Goal: Task Accomplishment & Management: Complete application form

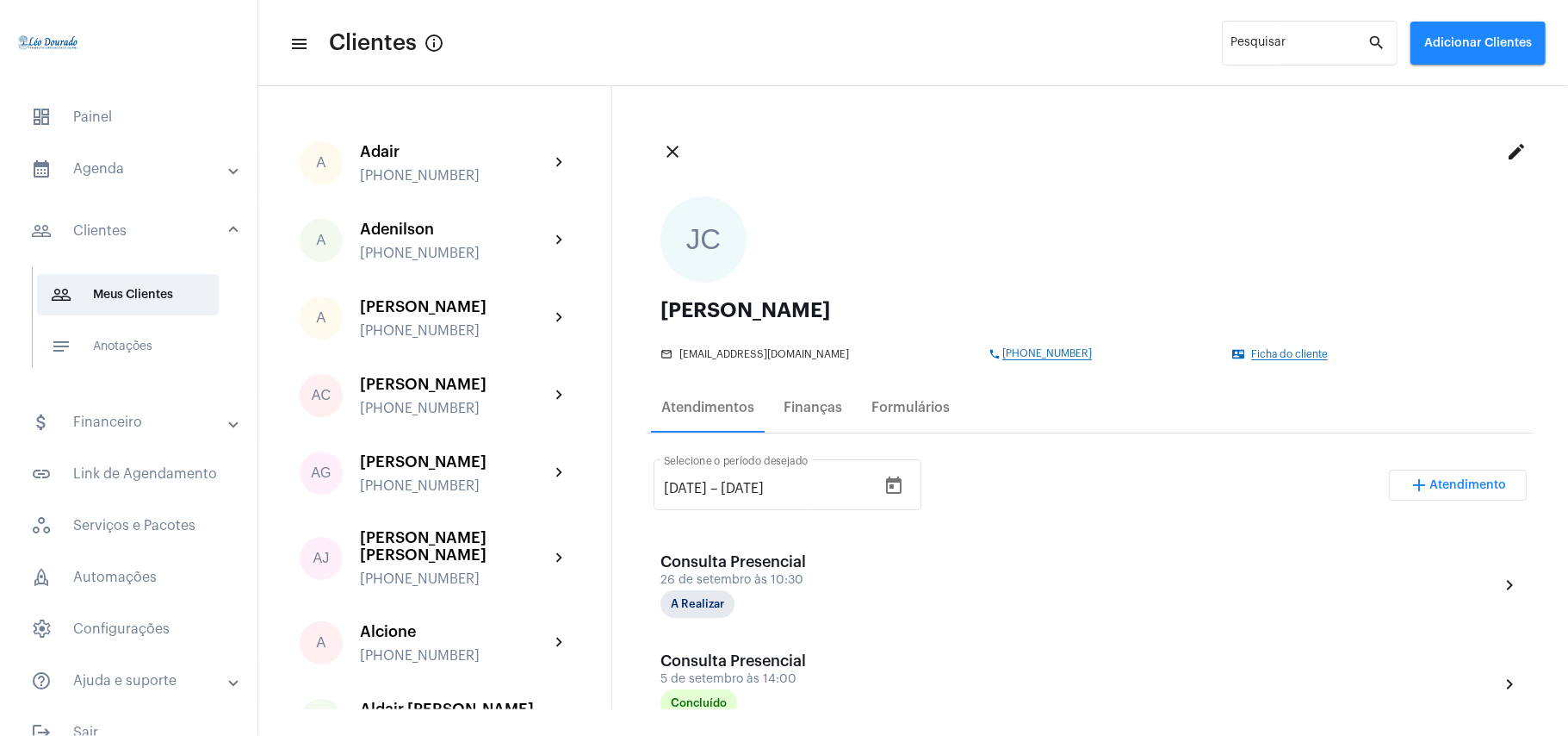
scroll to position [229, 0]
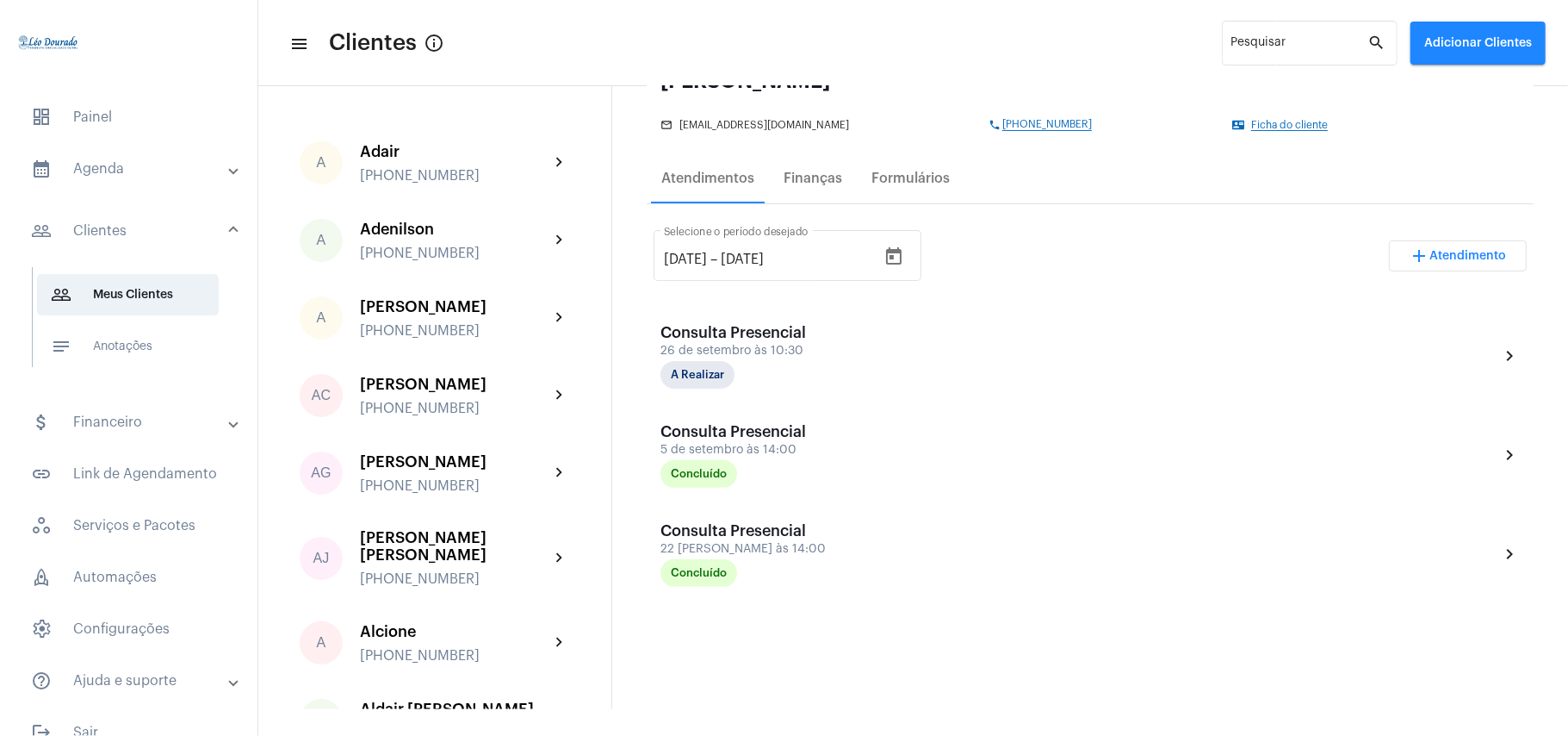
click at [140, 187] on mat-expansion-panel-header "calendar_month_outlined Agenda" at bounding box center [134, 169] width 247 height 42
click at [136, 226] on span "calendar_month_outlined Calendário" at bounding box center [127, 239] width 181 height 42
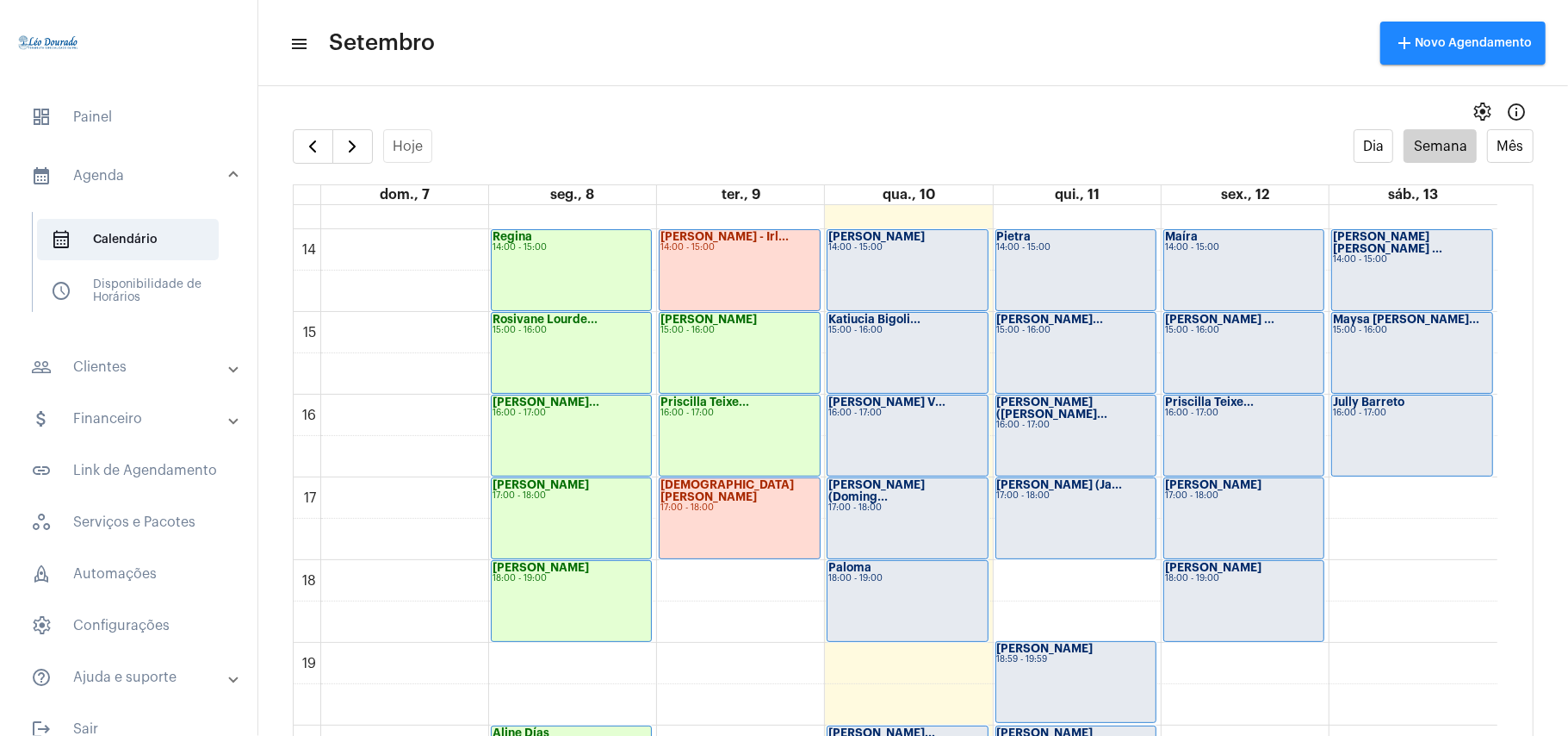
scroll to position [1186, 0]
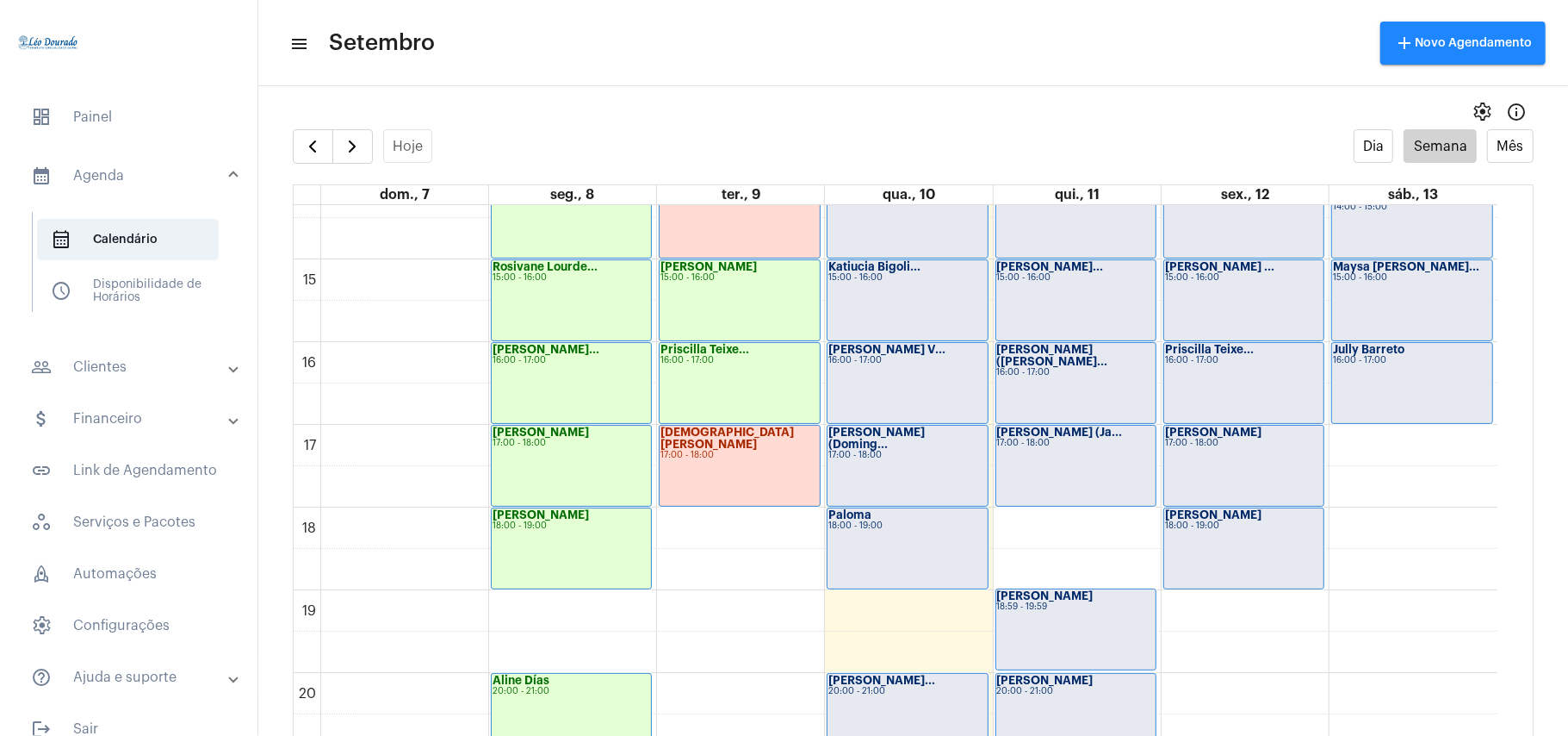
click at [890, 573] on div "Paloma 18:00 - 19:00" at bounding box center [907, 548] width 159 height 80
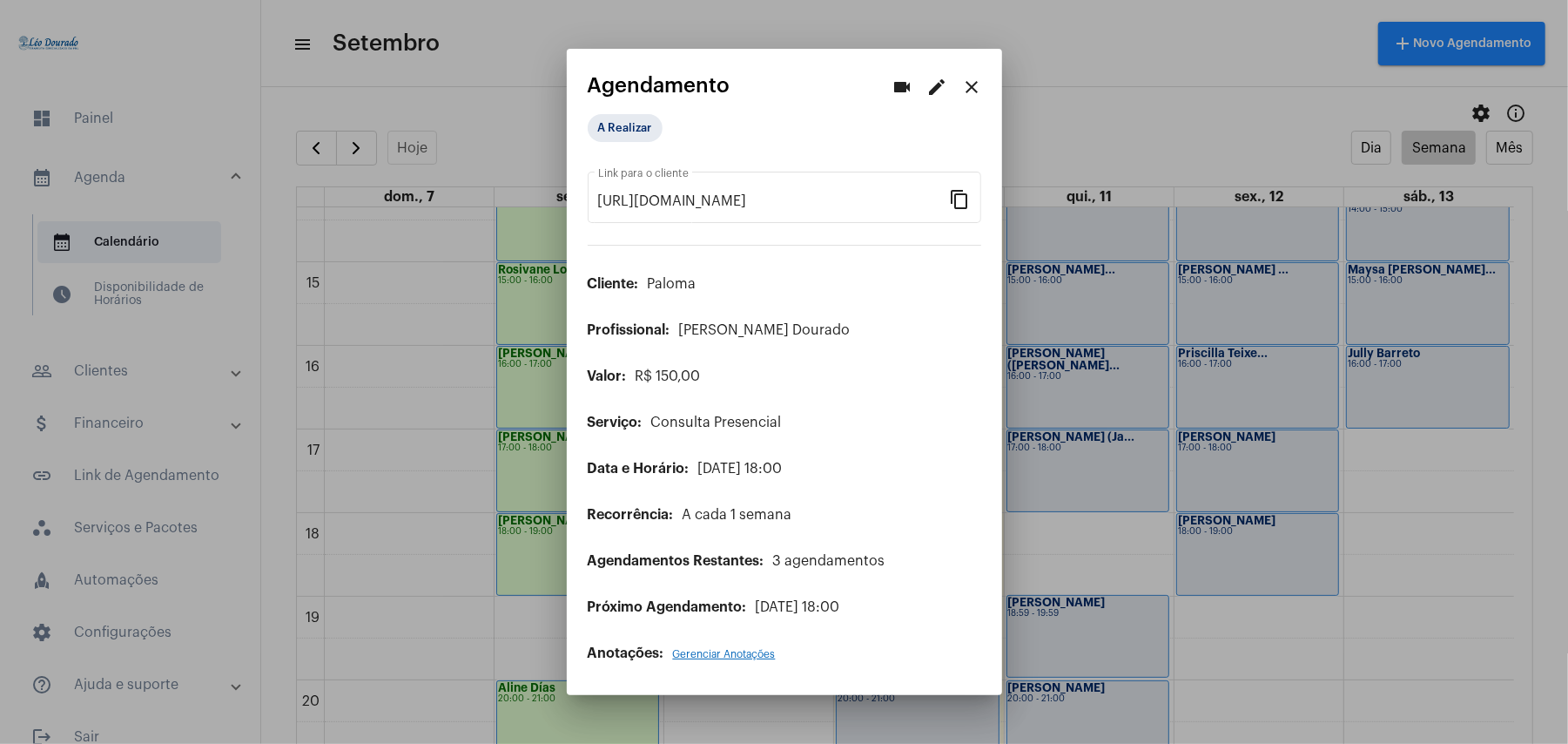
click at [453, 111] on div at bounding box center [784, 372] width 1568 height 744
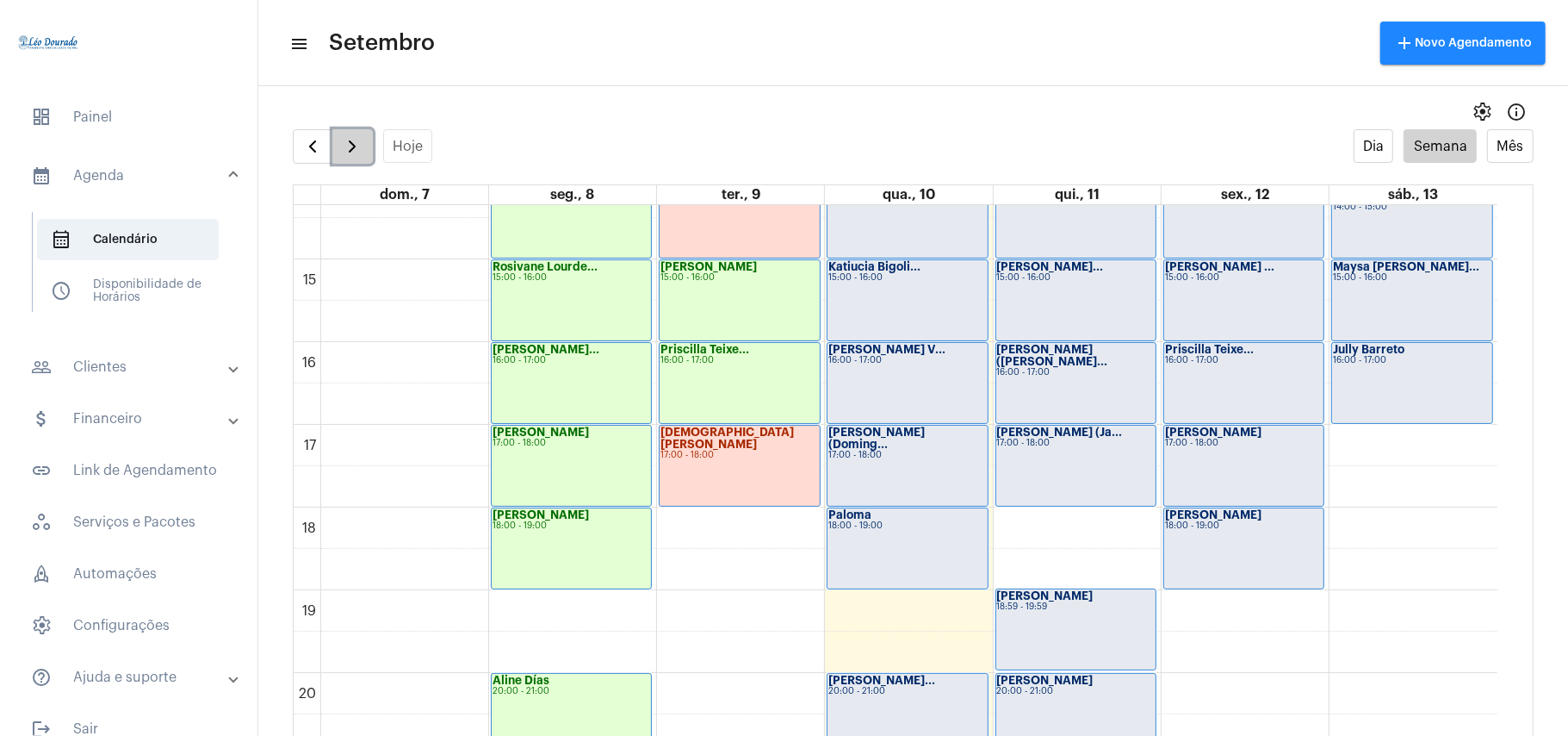
click at [353, 144] on span "button" at bounding box center [352, 146] width 21 height 21
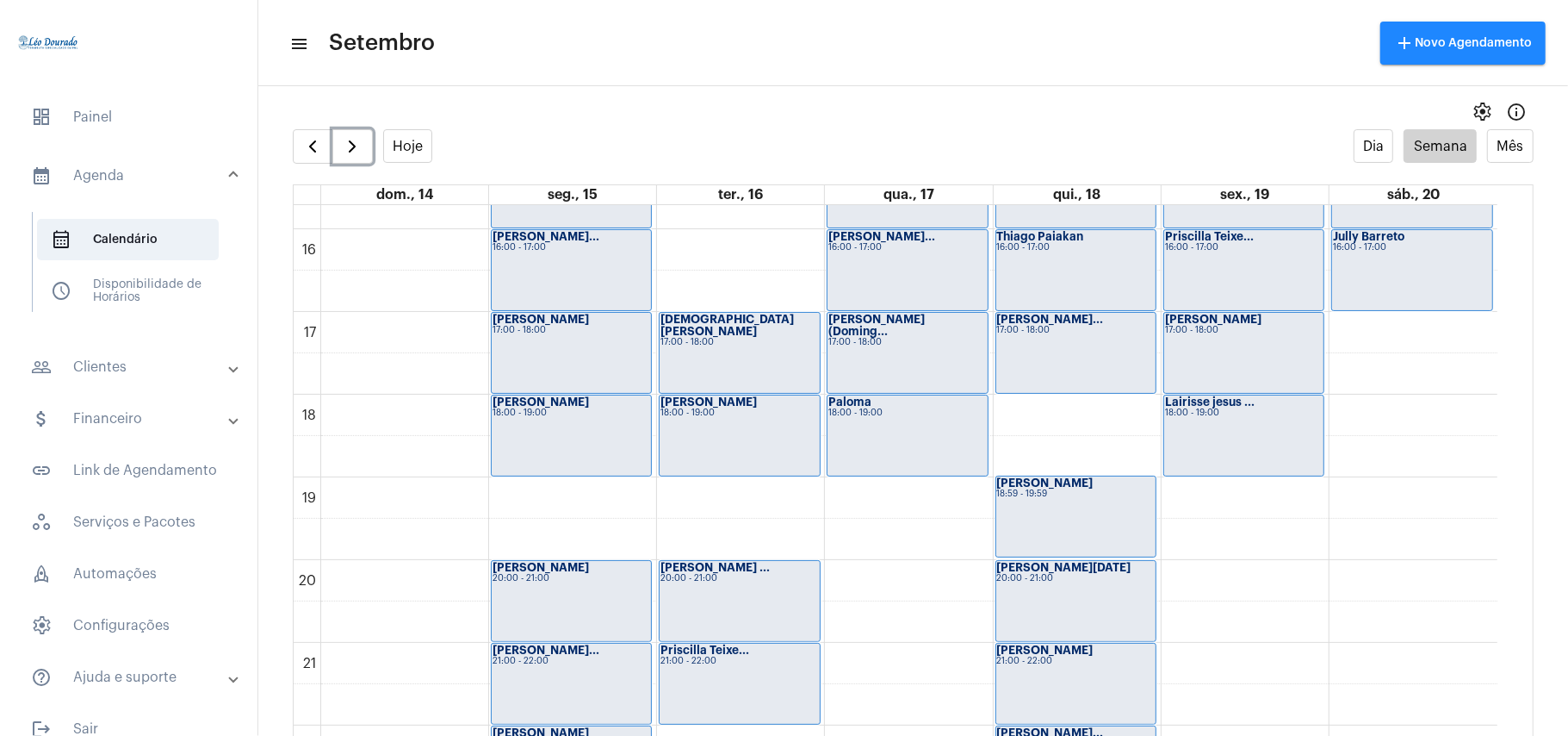
scroll to position [1301, 0]
click at [920, 450] on div "Paloma 18:00 - 19:00" at bounding box center [907, 434] width 159 height 80
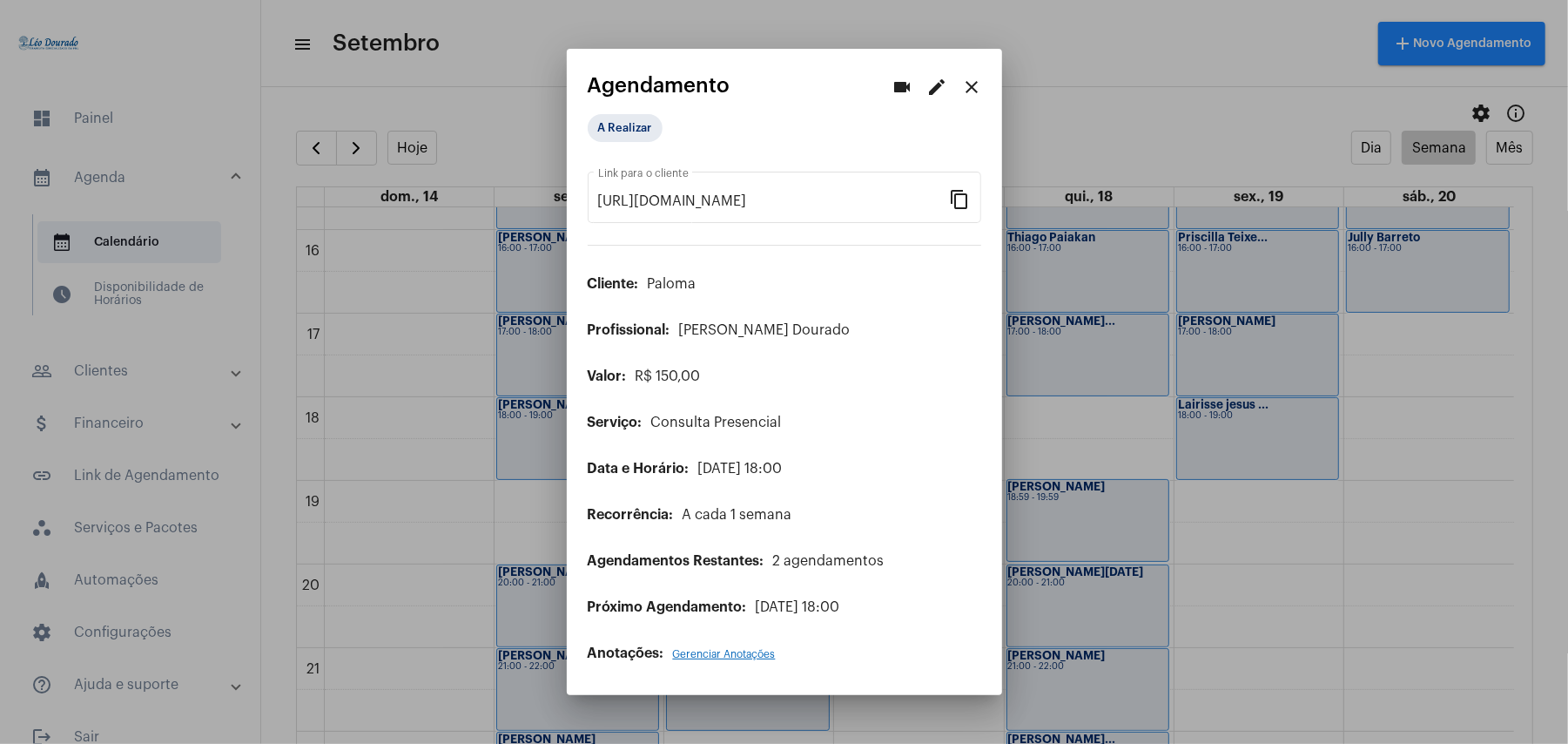
click at [938, 92] on mat-icon "edit" at bounding box center [938, 87] width 21 height 21
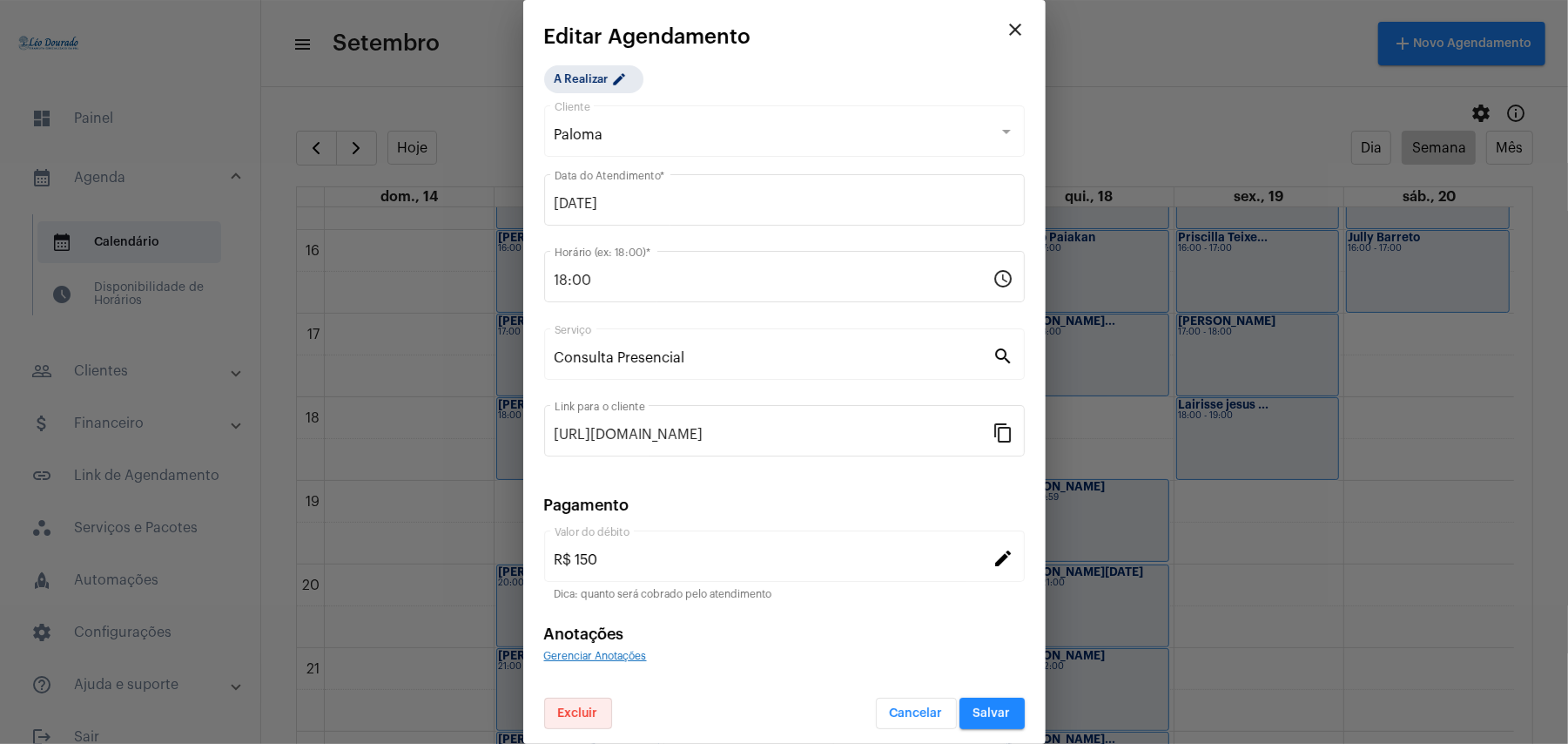
click at [585, 708] on span "Excluir" at bounding box center [578, 713] width 40 height 12
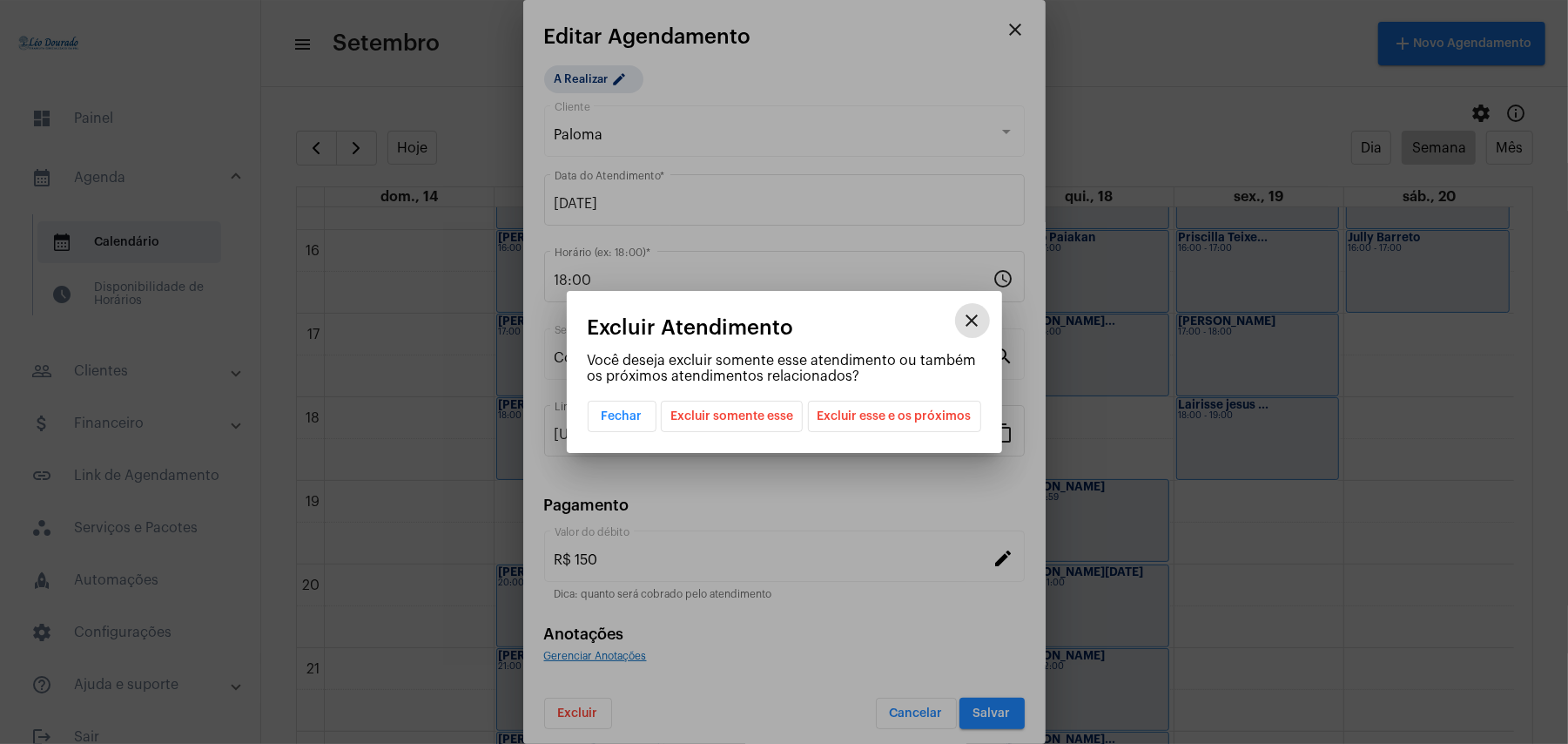
click at [861, 413] on span "Excluir esse e os próximos" at bounding box center [894, 416] width 154 height 30
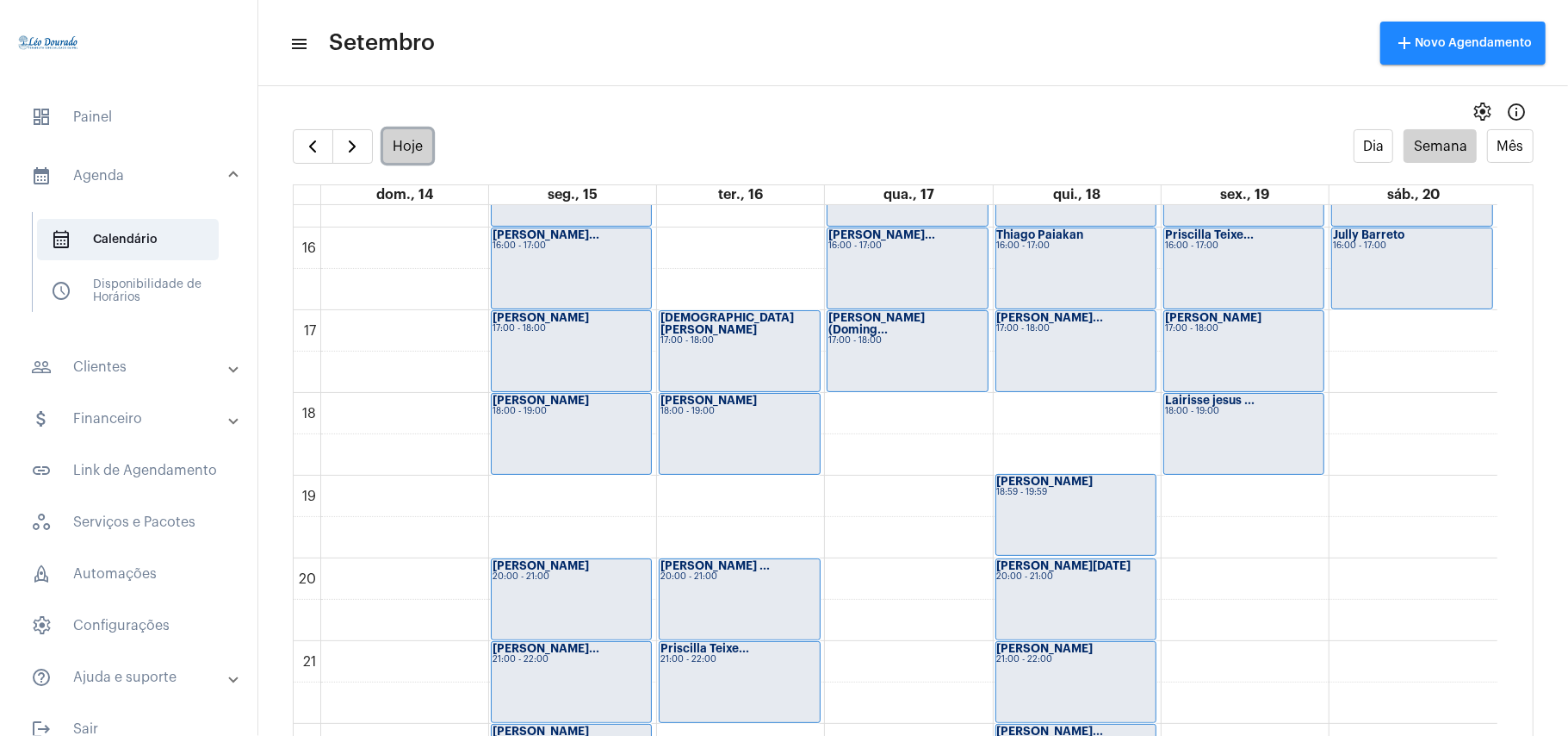
click at [410, 153] on button "Hoje" at bounding box center [408, 145] width 50 height 33
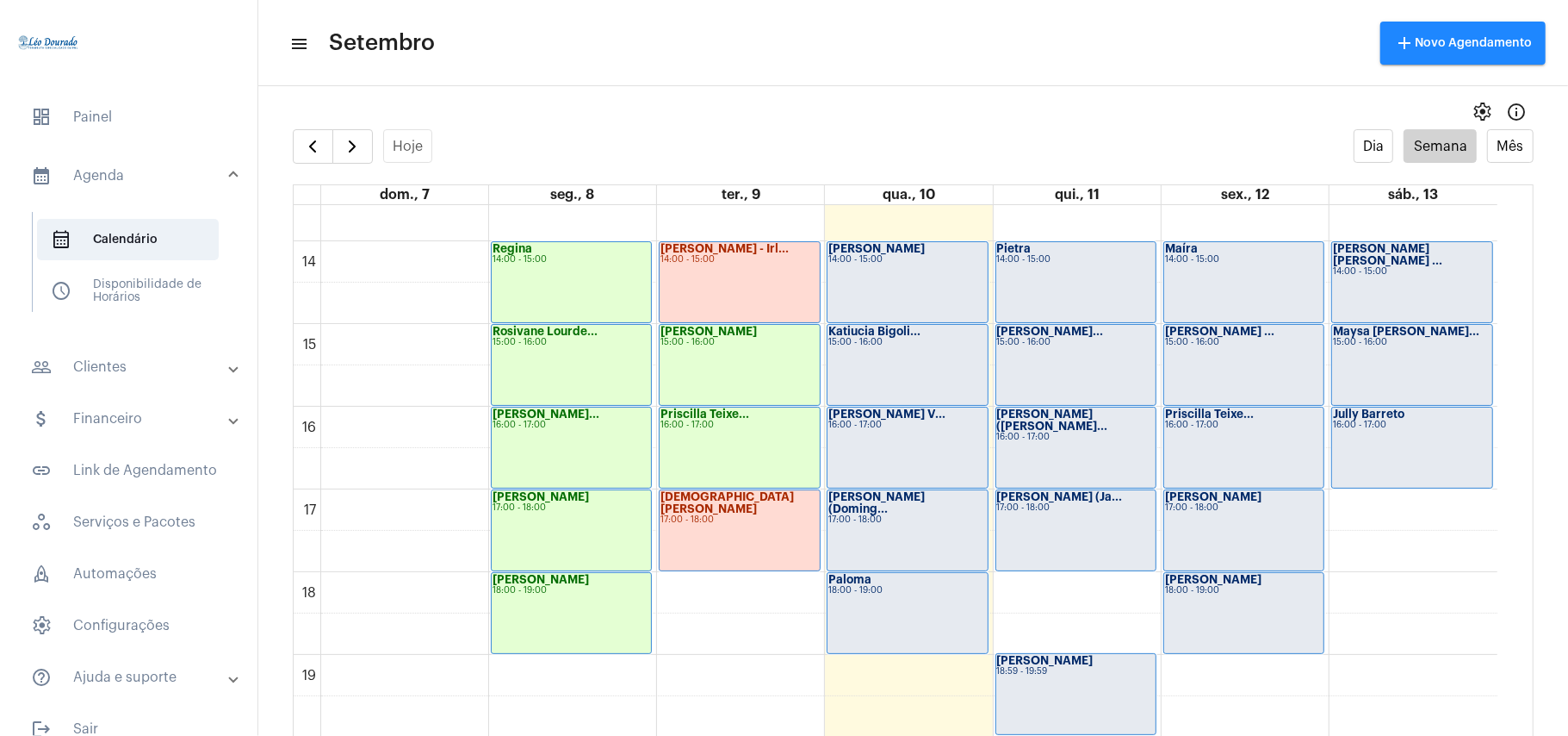
scroll to position [1186, 0]
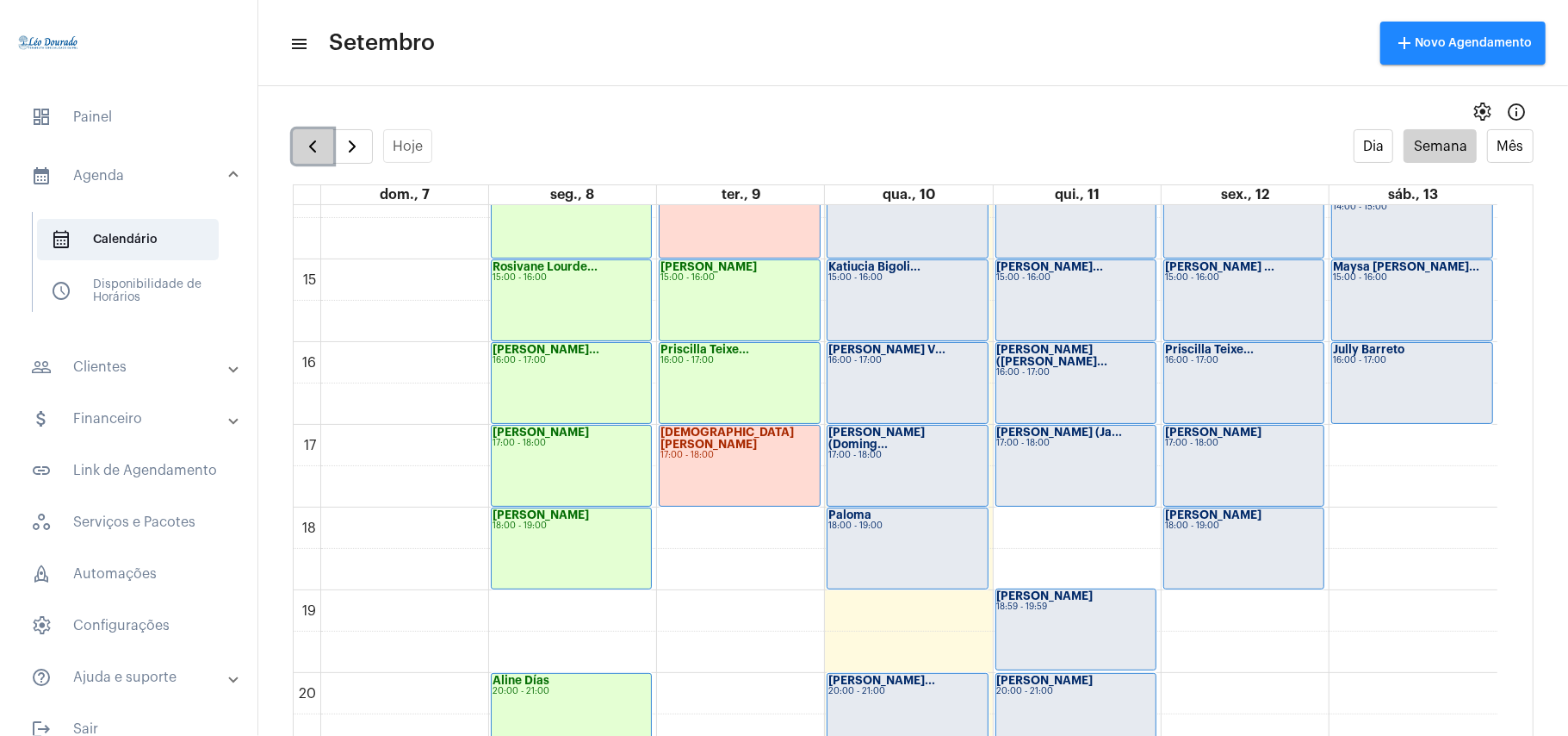
click at [310, 143] on span "button" at bounding box center [312, 146] width 21 height 21
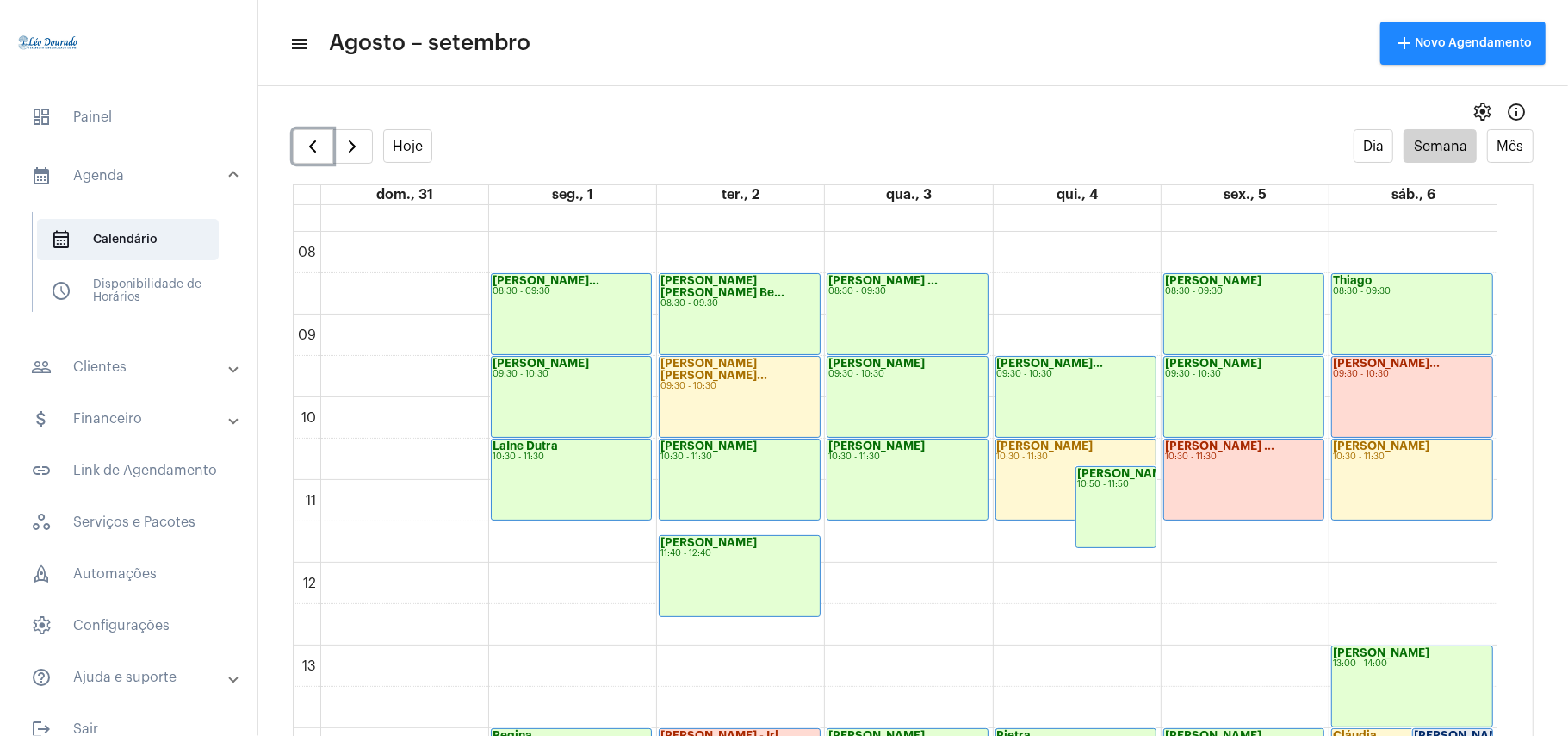
scroll to position [958, 0]
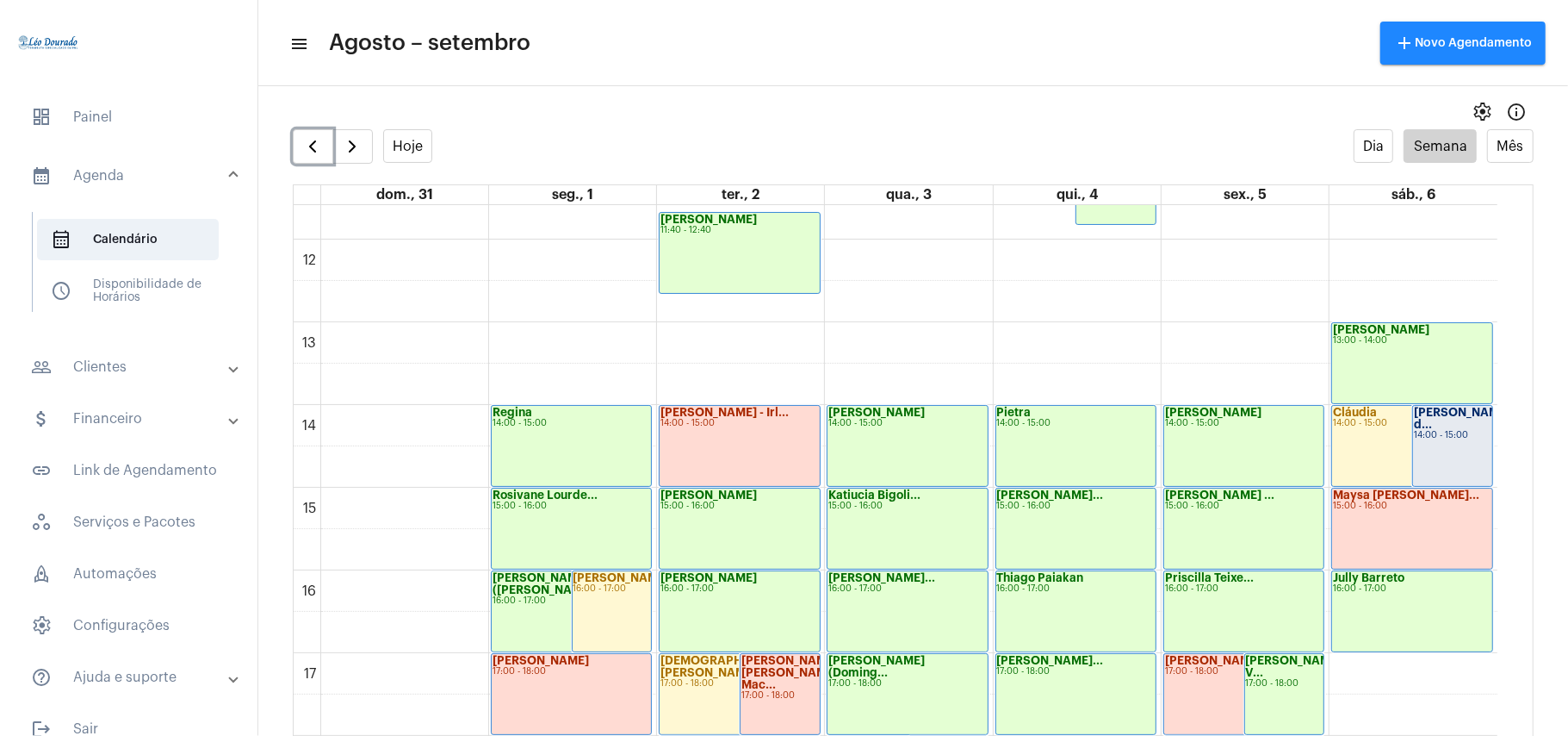
click at [1450, 443] on div "[PERSON_NAME] d... 14:00 - 15:00" at bounding box center [1452, 445] width 79 height 80
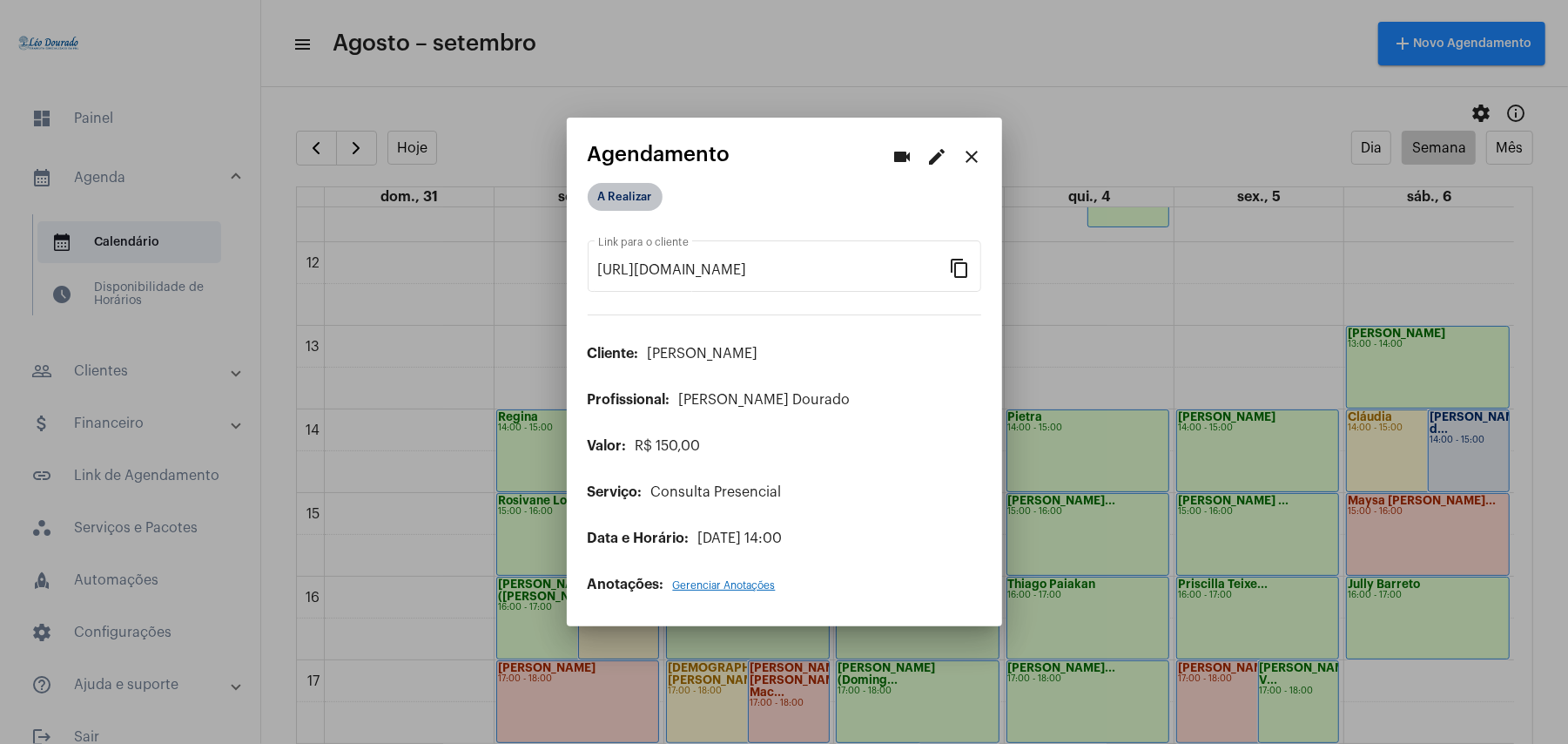
click at [638, 199] on mat-chip "A Realizar" at bounding box center [625, 197] width 75 height 28
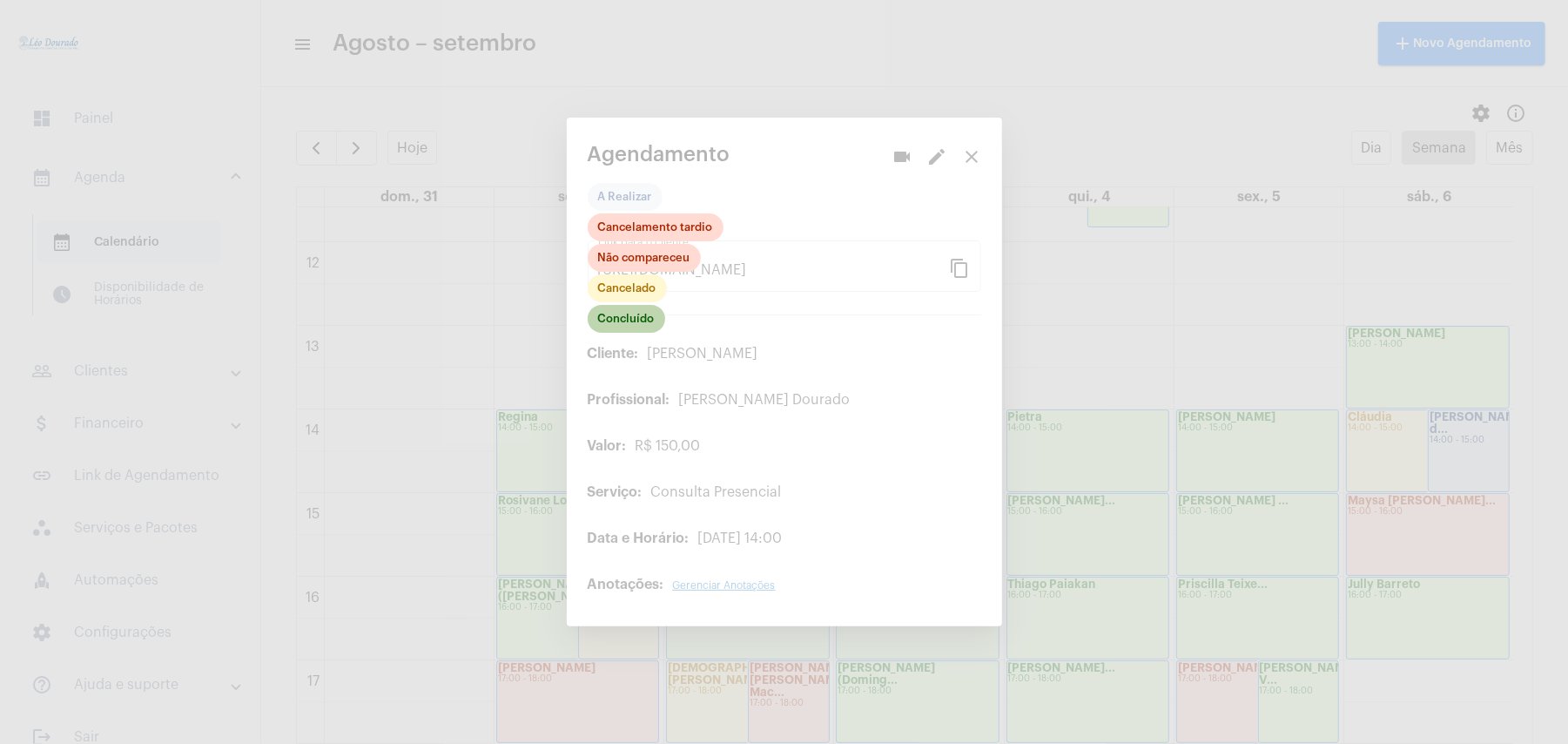
click at [624, 318] on mat-chip "Concluído" at bounding box center [626, 319] width 78 height 28
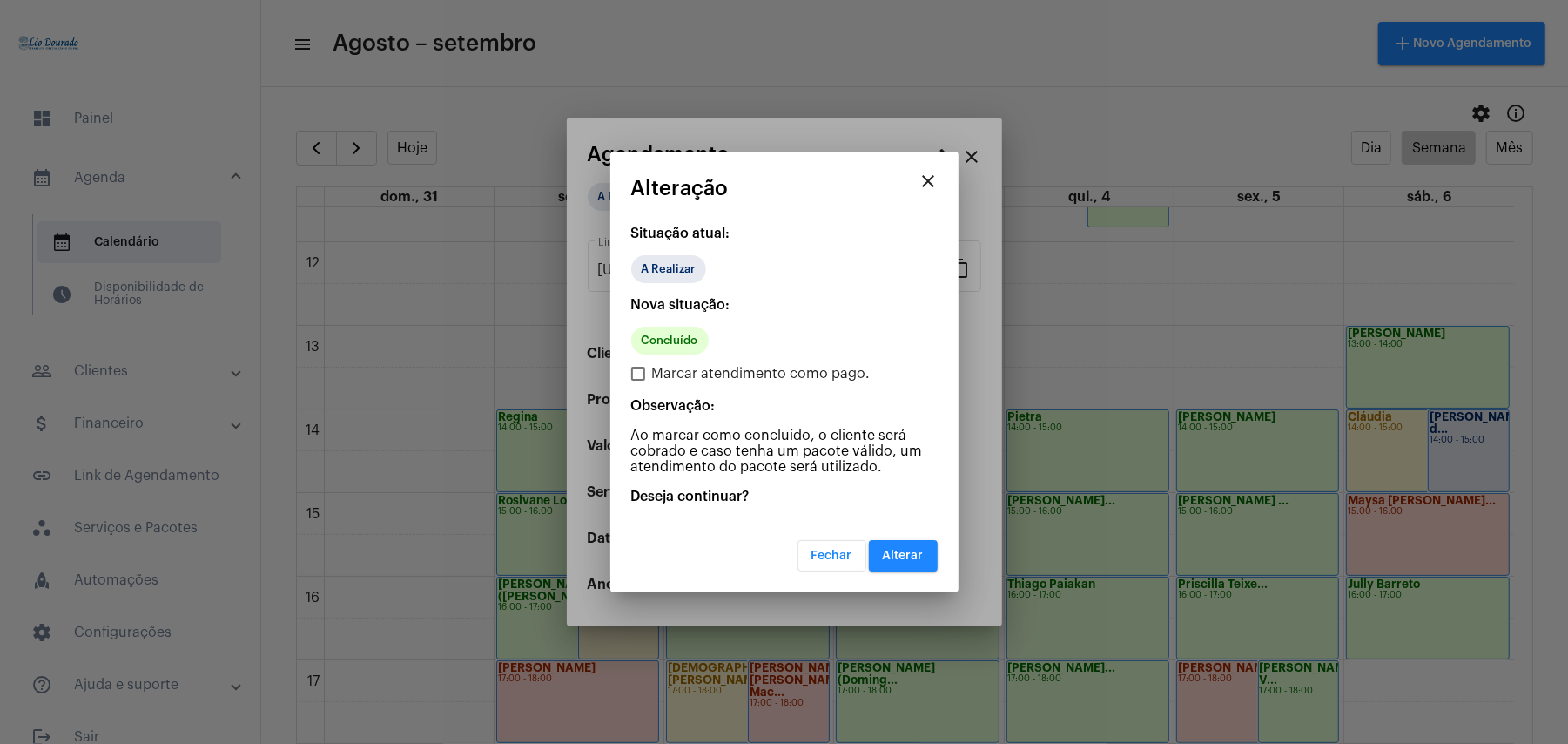
click at [670, 370] on span "Marcar atendimento como pago." at bounding box center [761, 373] width 219 height 21
click at [638, 380] on input "Marcar atendimento como pago." at bounding box center [637, 380] width 1 height 1
checkbox input "true"
click at [906, 552] on span "Alterar" at bounding box center [903, 555] width 41 height 12
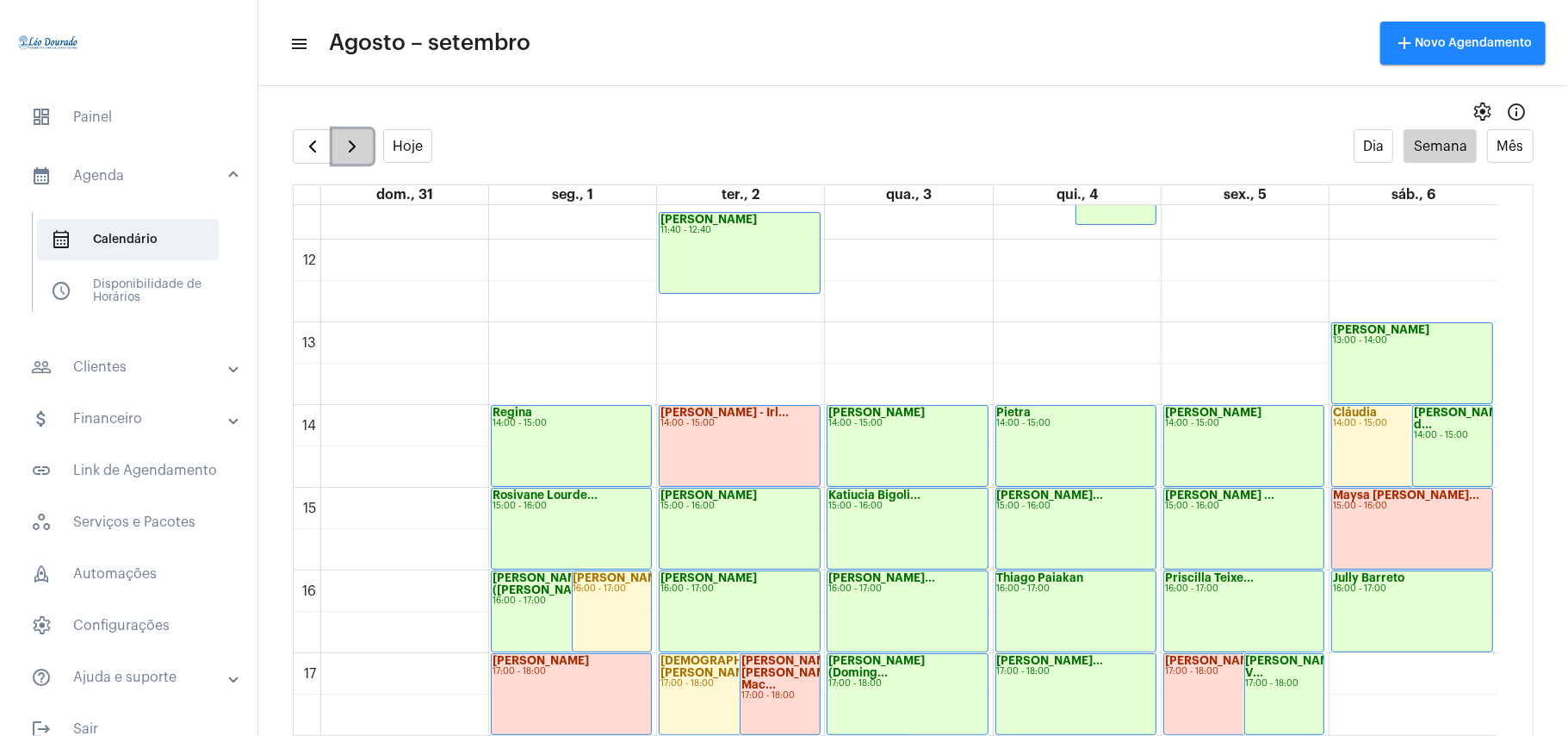
click at [357, 142] on span "button" at bounding box center [352, 146] width 21 height 21
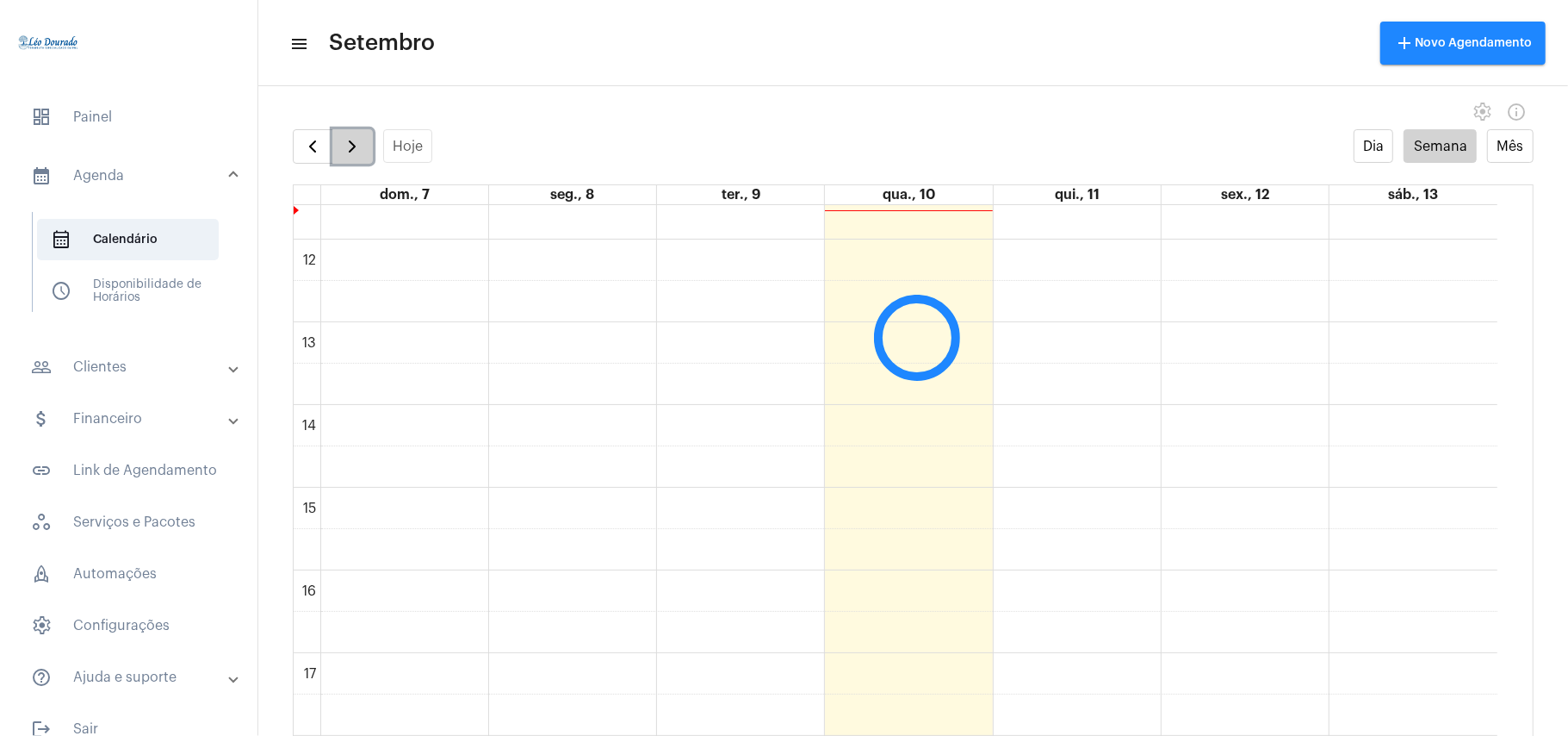
scroll to position [498, 0]
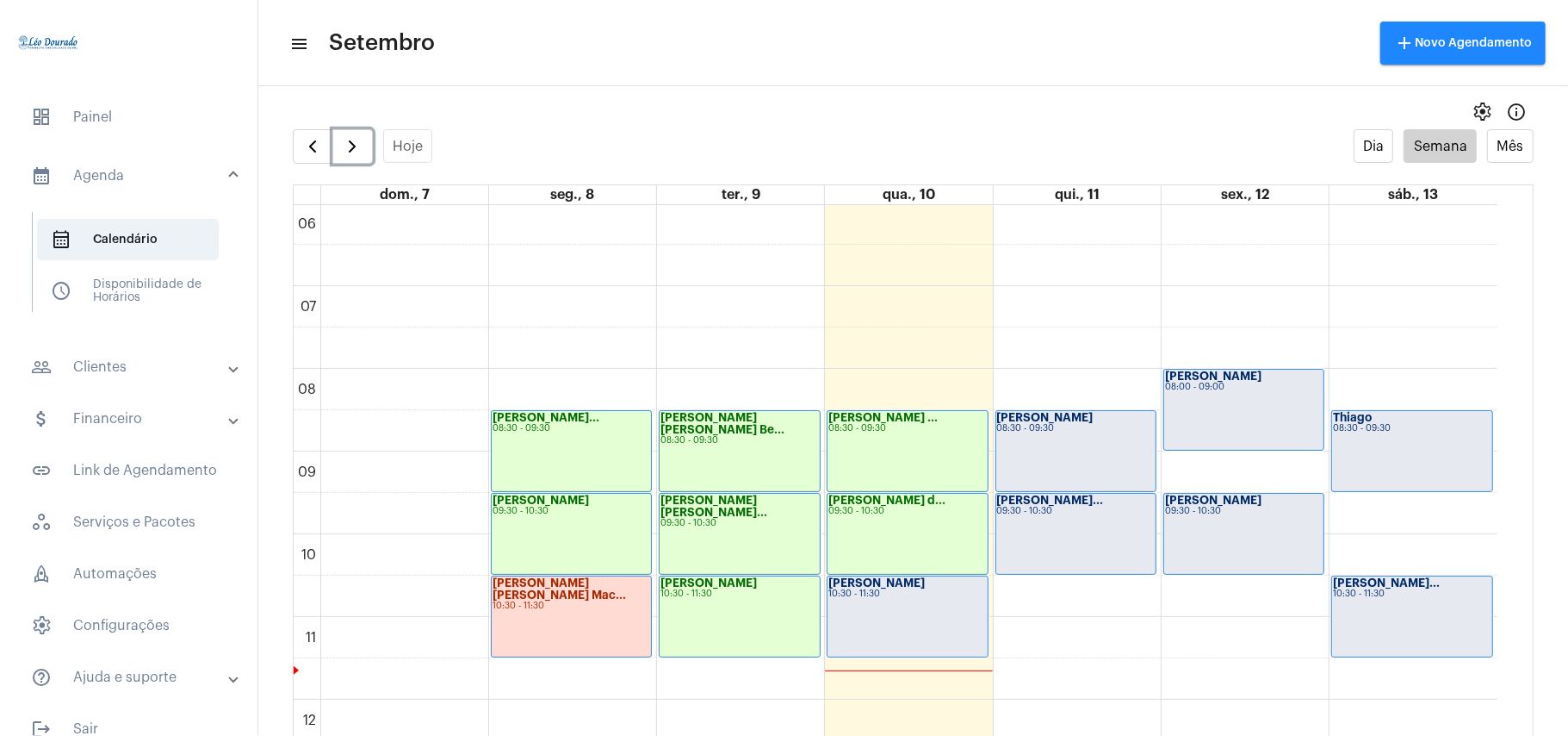
click at [928, 617] on div "[PERSON_NAME] 10:30 - 11:30" at bounding box center [907, 616] width 159 height 80
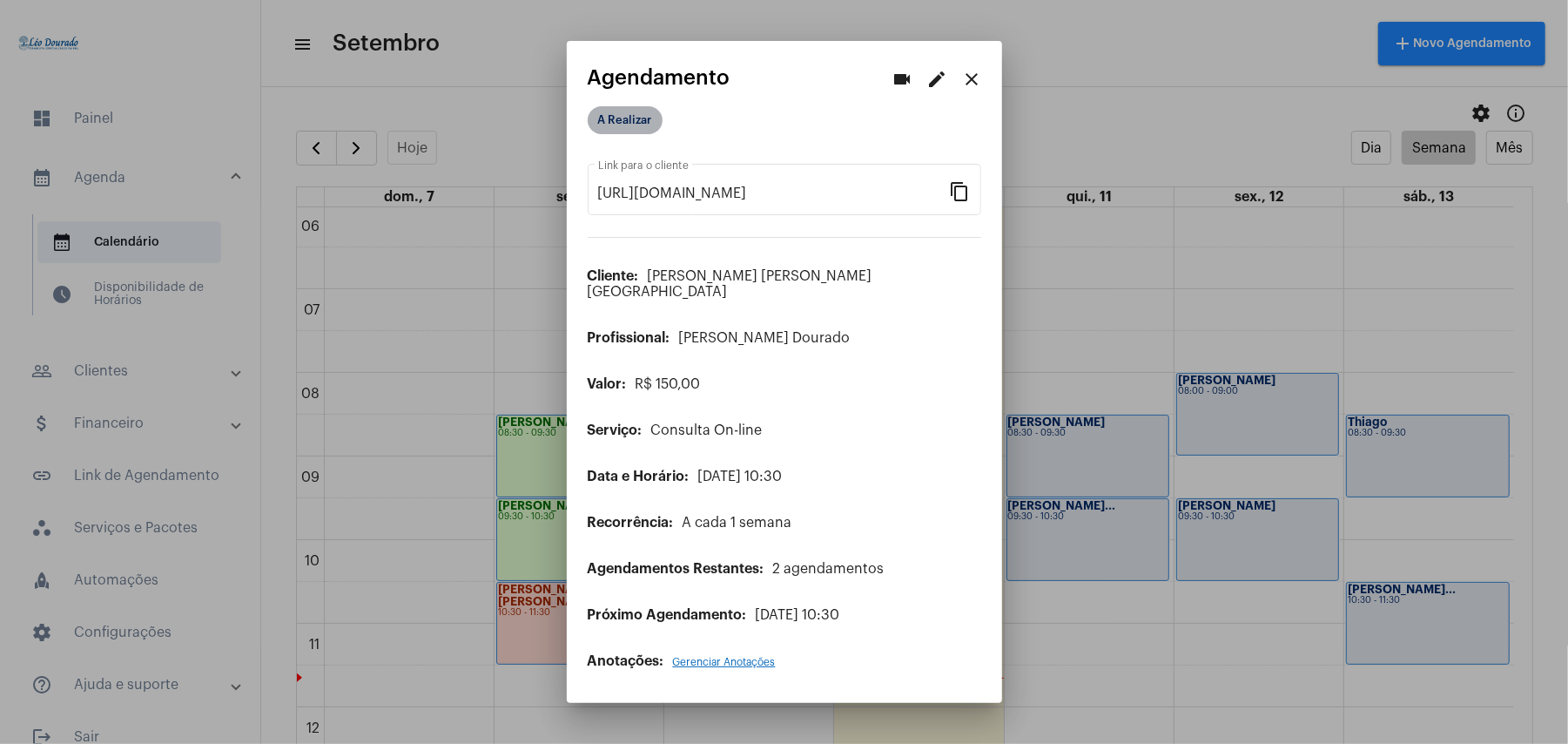
click at [614, 134] on mat-chip "A Realizar" at bounding box center [625, 120] width 75 height 28
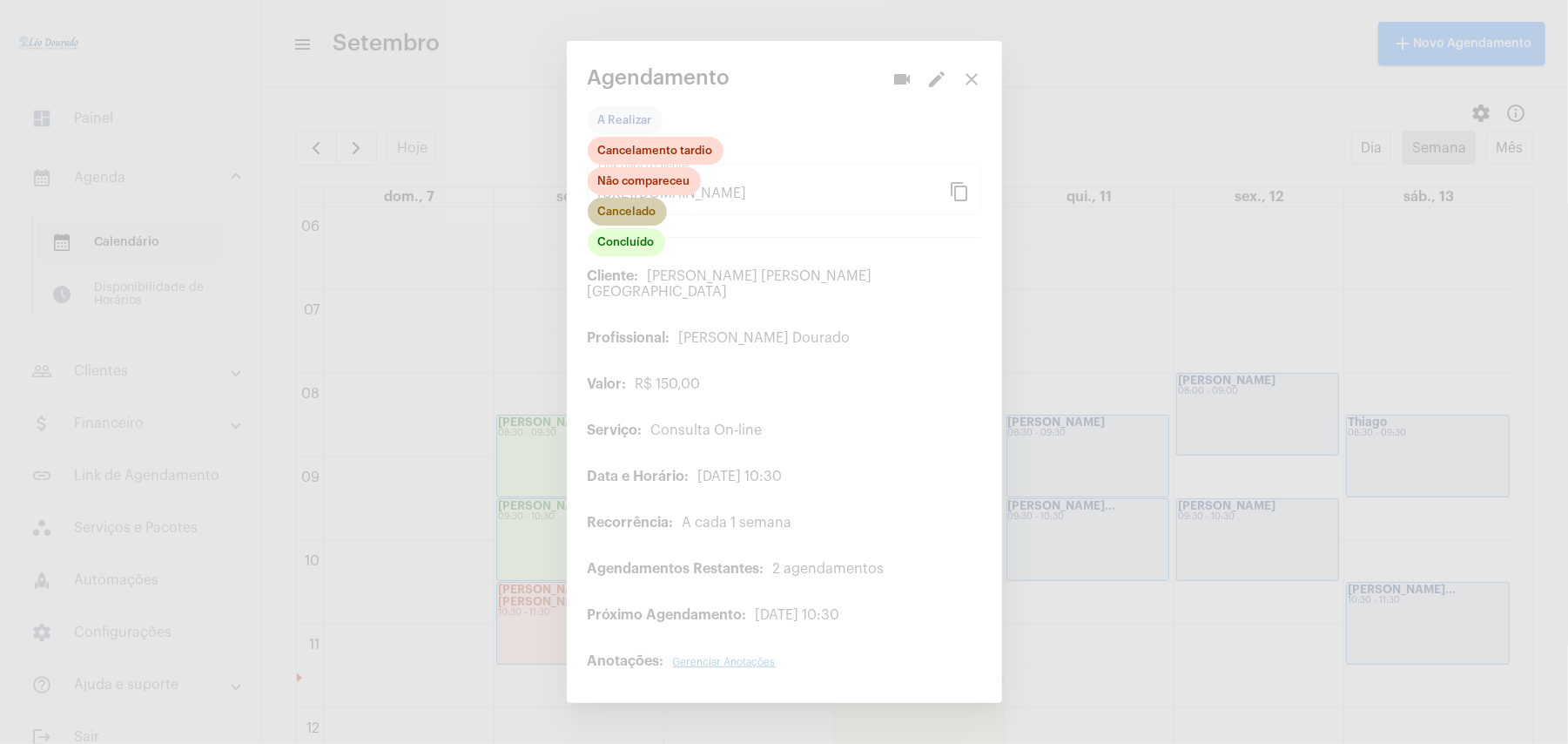
click at [631, 216] on mat-chip "Cancelado" at bounding box center [627, 211] width 80 height 28
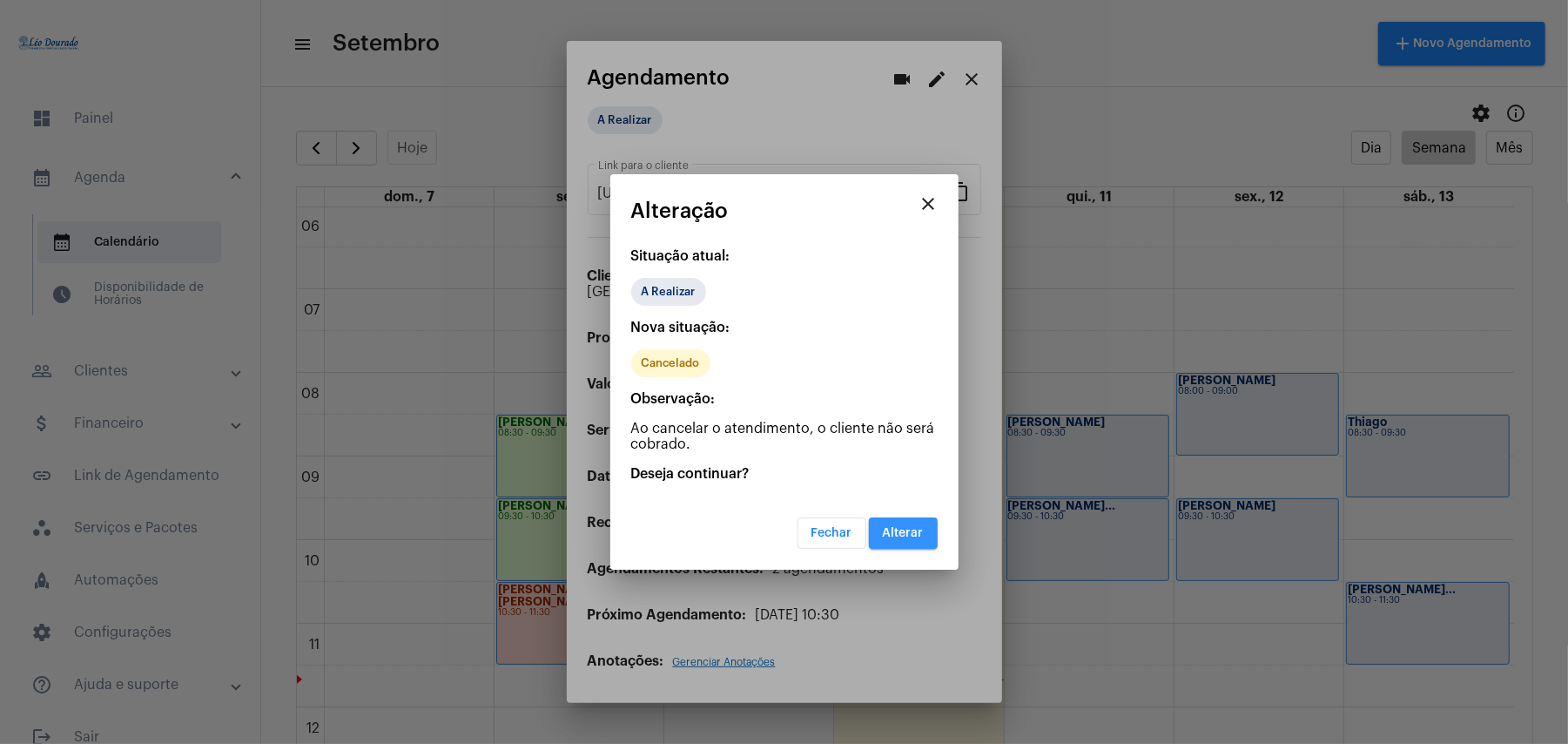
click at [907, 534] on span "Alterar" at bounding box center [903, 533] width 41 height 12
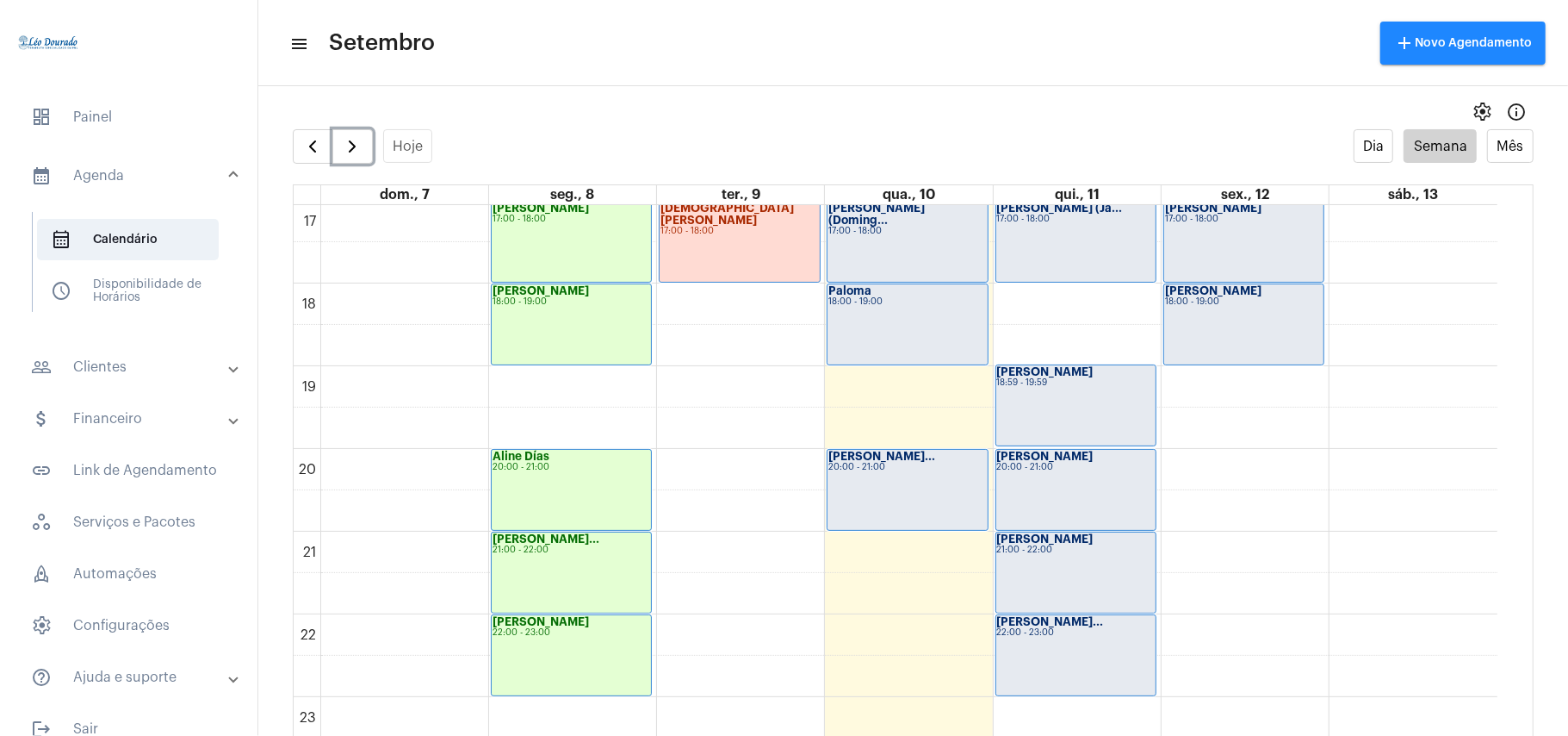
scroll to position [1421, 0]
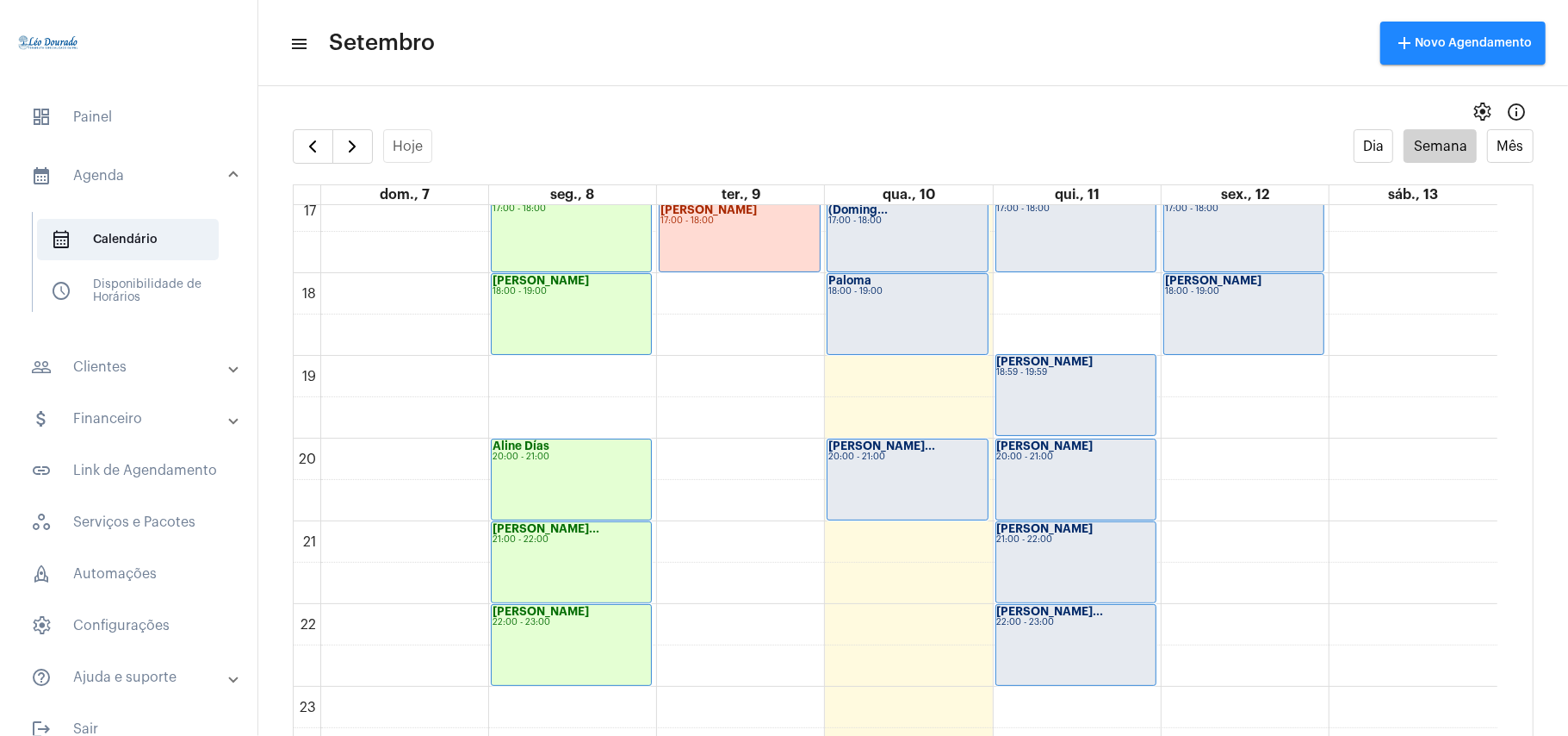
click at [703, 114] on div "settings info_outlined" at bounding box center [913, 112] width 1310 height 34
click at [907, 314] on div "Paloma 18:00 - 19:00" at bounding box center [907, 313] width 159 height 80
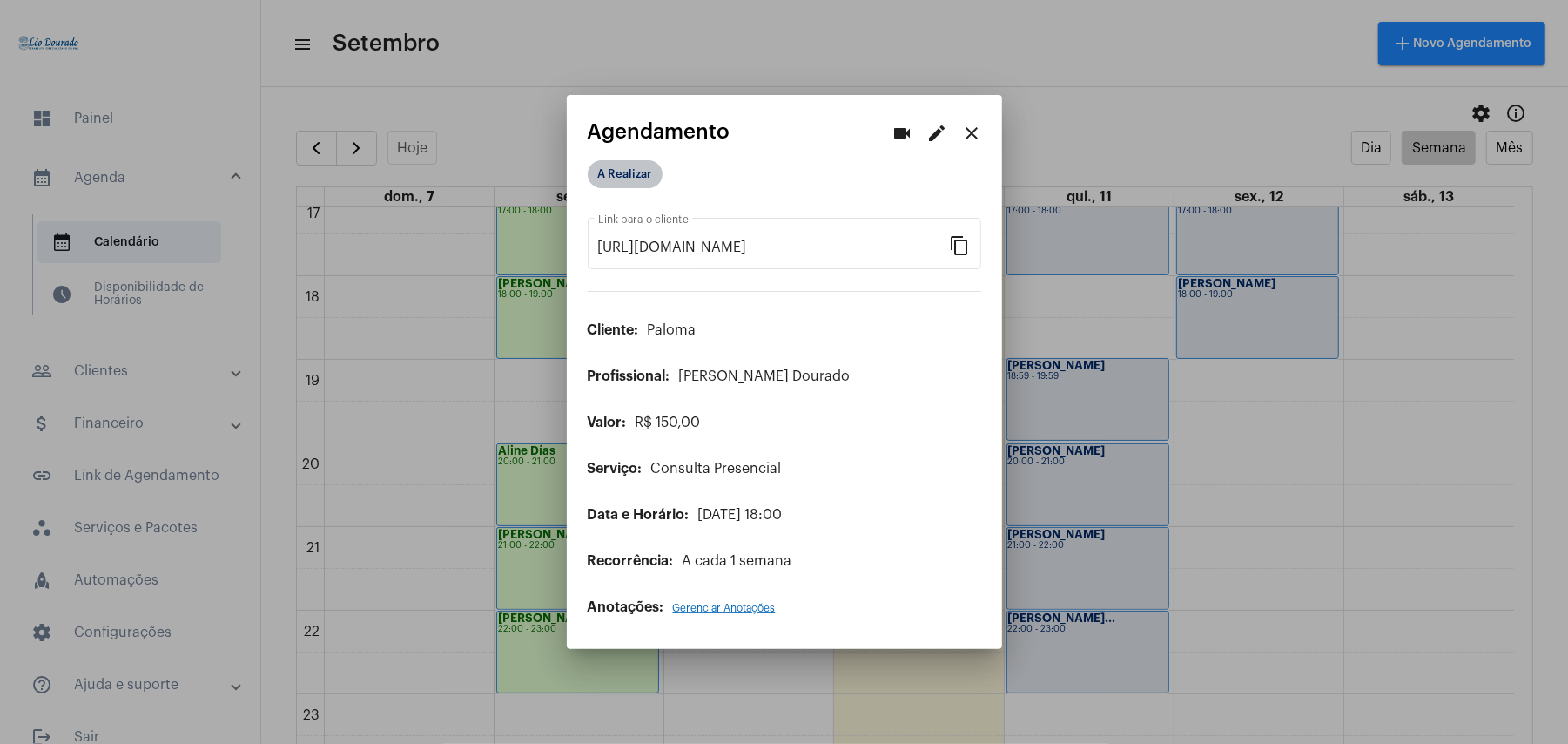
click at [654, 172] on mat-chip "A Realizar" at bounding box center [625, 174] width 75 height 28
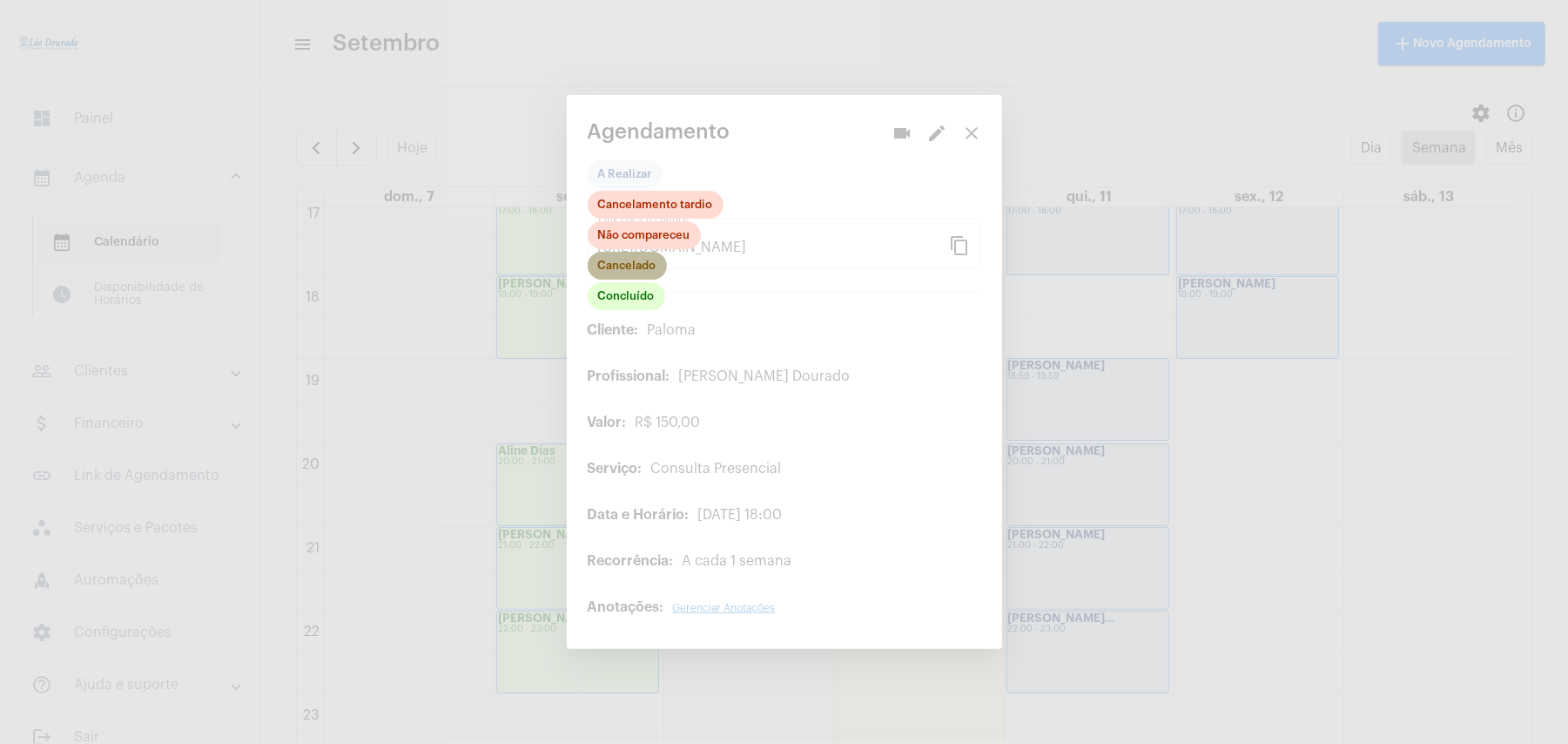
click at [633, 263] on mat-chip "Cancelado" at bounding box center [627, 265] width 80 height 28
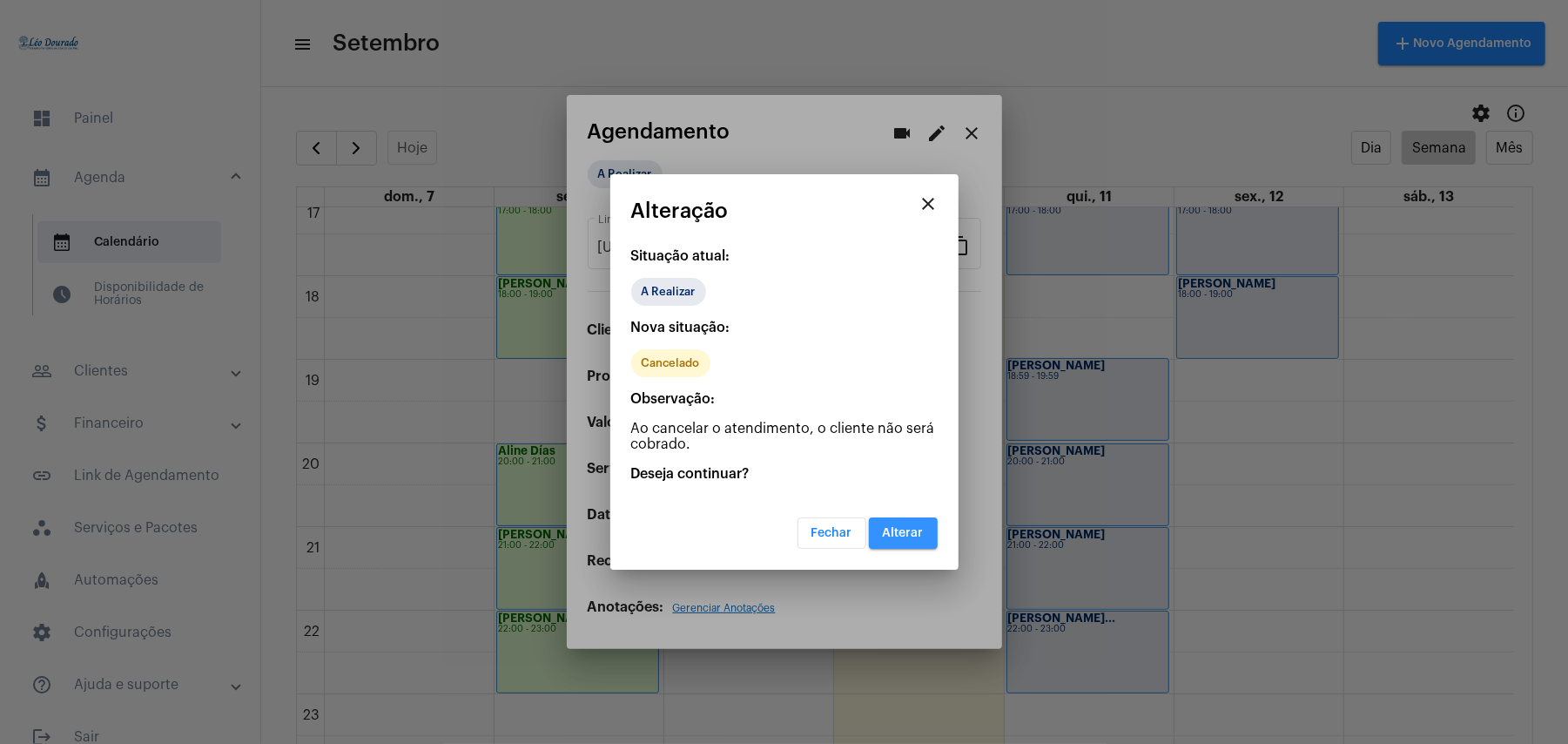
click at [906, 527] on span "Alterar" at bounding box center [903, 533] width 41 height 12
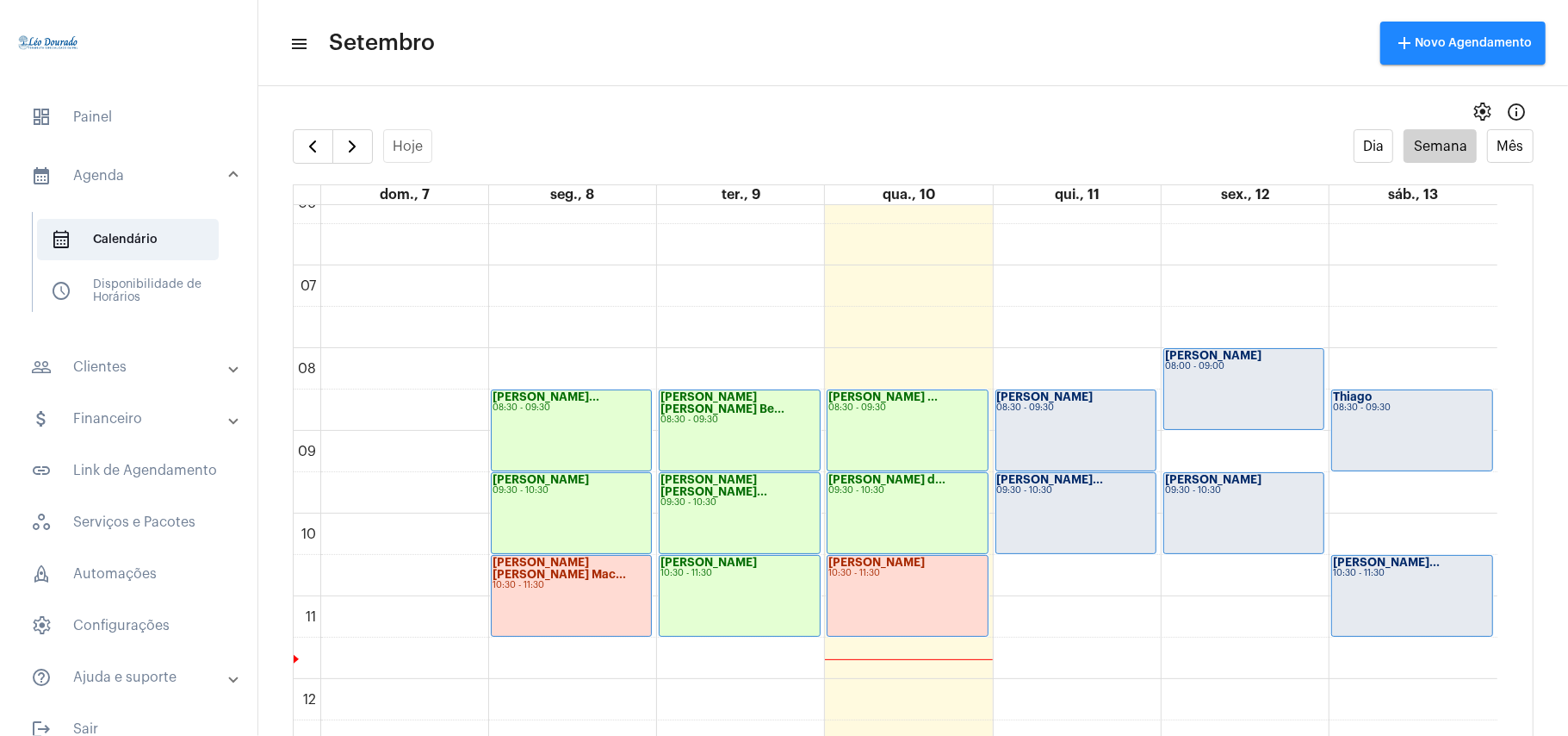
scroll to position [501, 0]
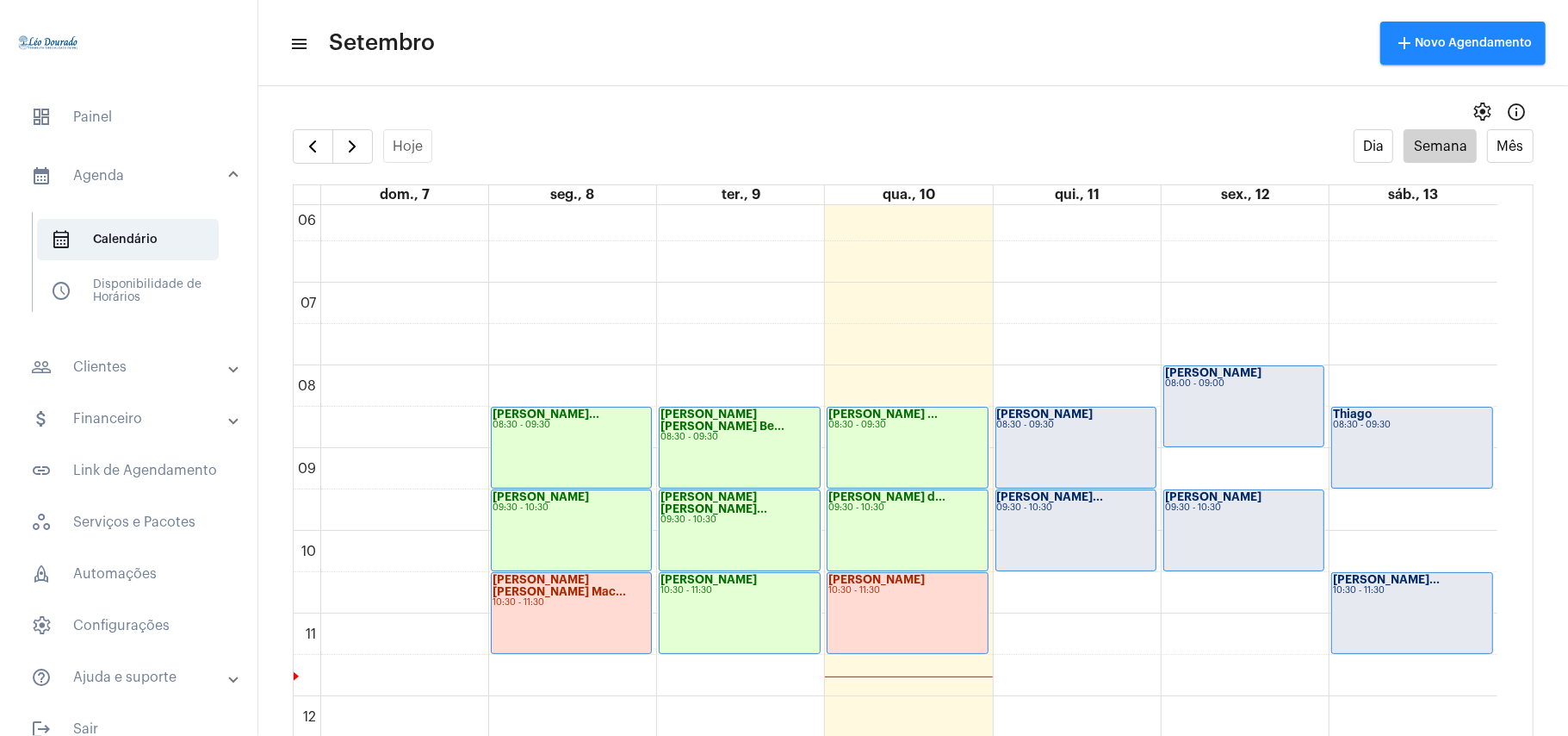
click at [879, 81] on mat-toolbar "menu Setembro add Novo Agendamento" at bounding box center [913, 43] width 1310 height 86
click at [461, 129] on div "Hoje Dia Semana Mês" at bounding box center [912, 146] width 1241 height 34
click at [1197, 596] on div "00 01 02 03 04 05 06 07 08 09 10 11 12 13 14 15 16 17 18 19 20 21 22 23 [PERSON…" at bounding box center [895, 696] width 1204 height 1985
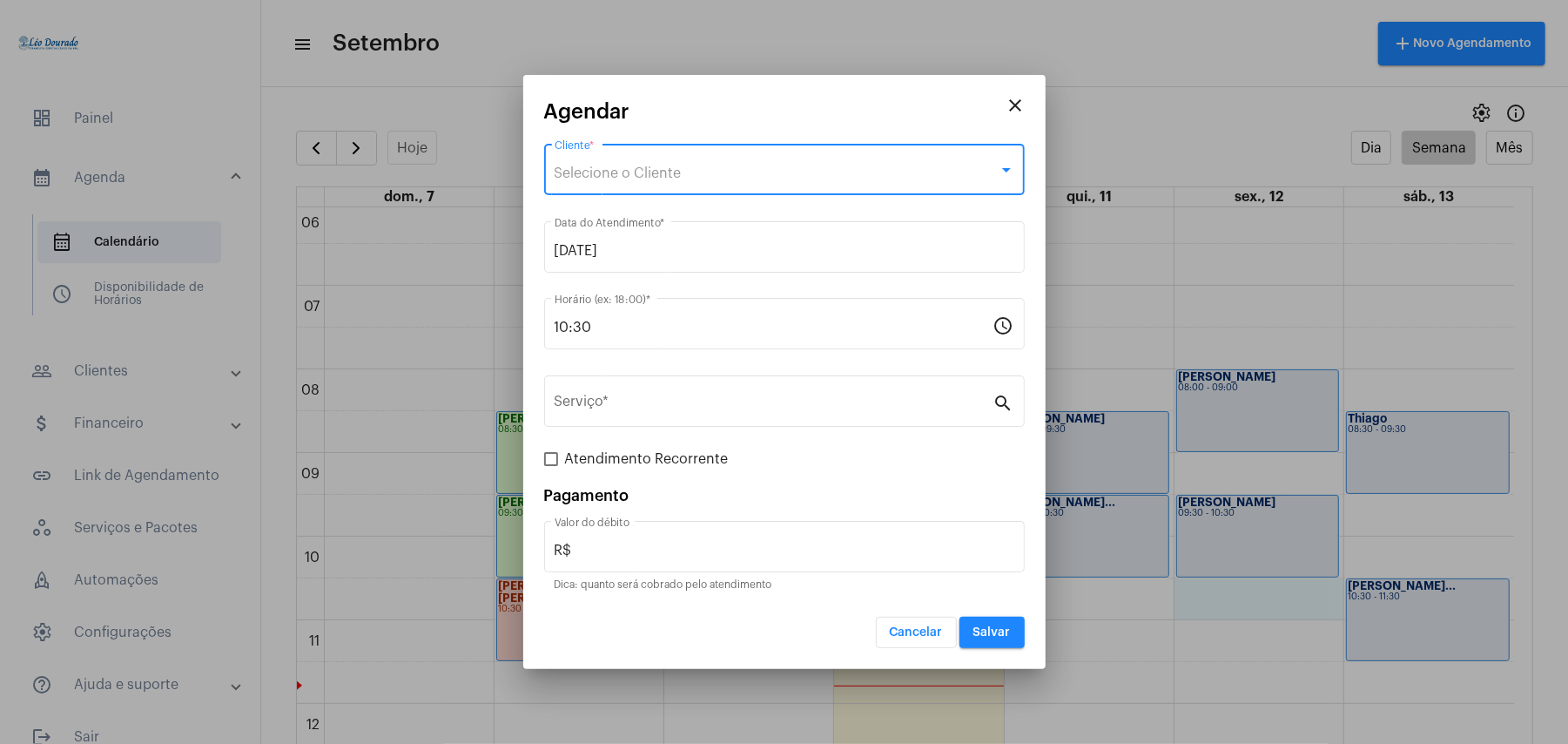
click at [708, 180] on div "Selecione o Cliente" at bounding box center [776, 173] width 444 height 15
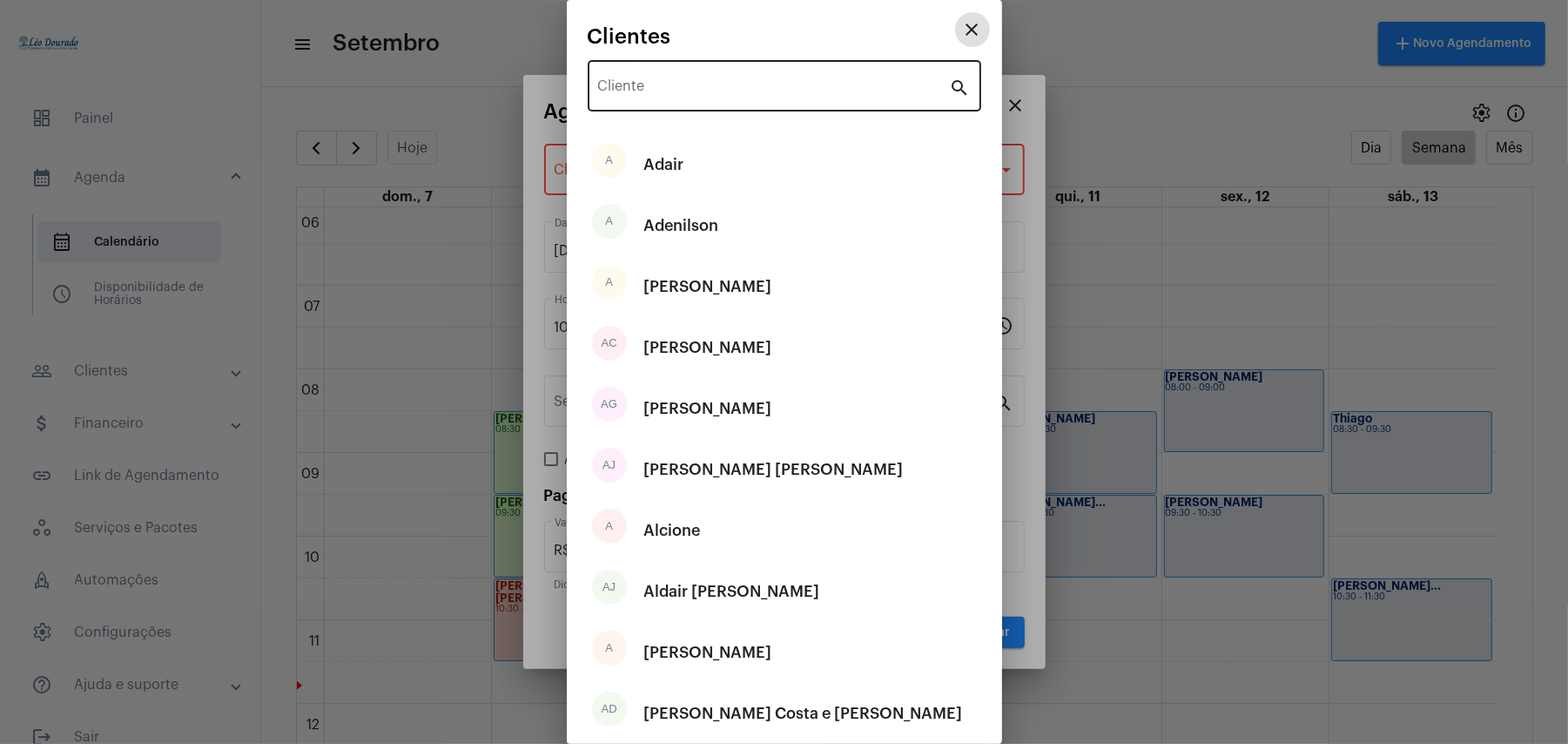
click at [670, 99] on div "Cliente" at bounding box center [773, 84] width 351 height 55
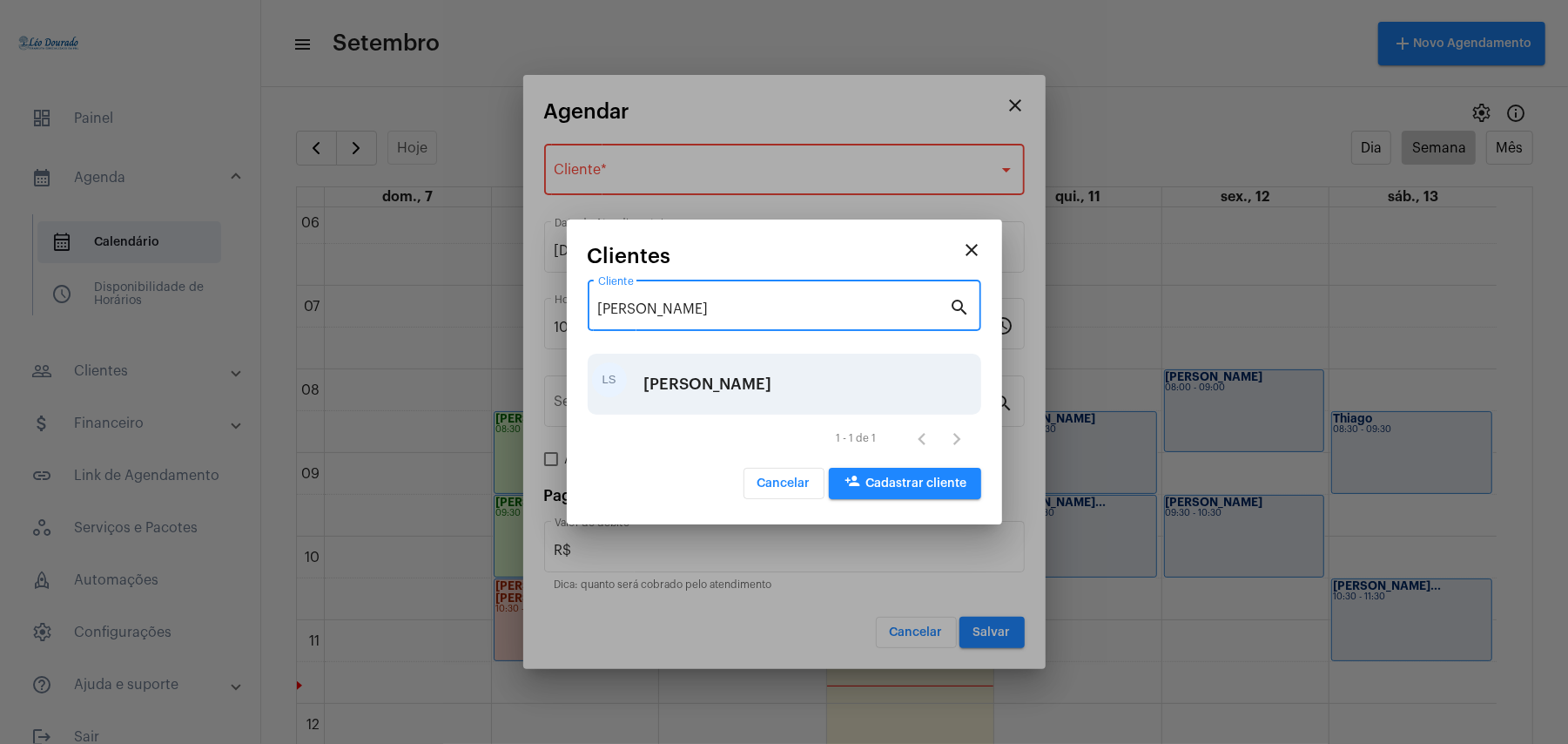
type input "[PERSON_NAME]"
click at [703, 378] on div "[PERSON_NAME]" at bounding box center [707, 384] width 128 height 52
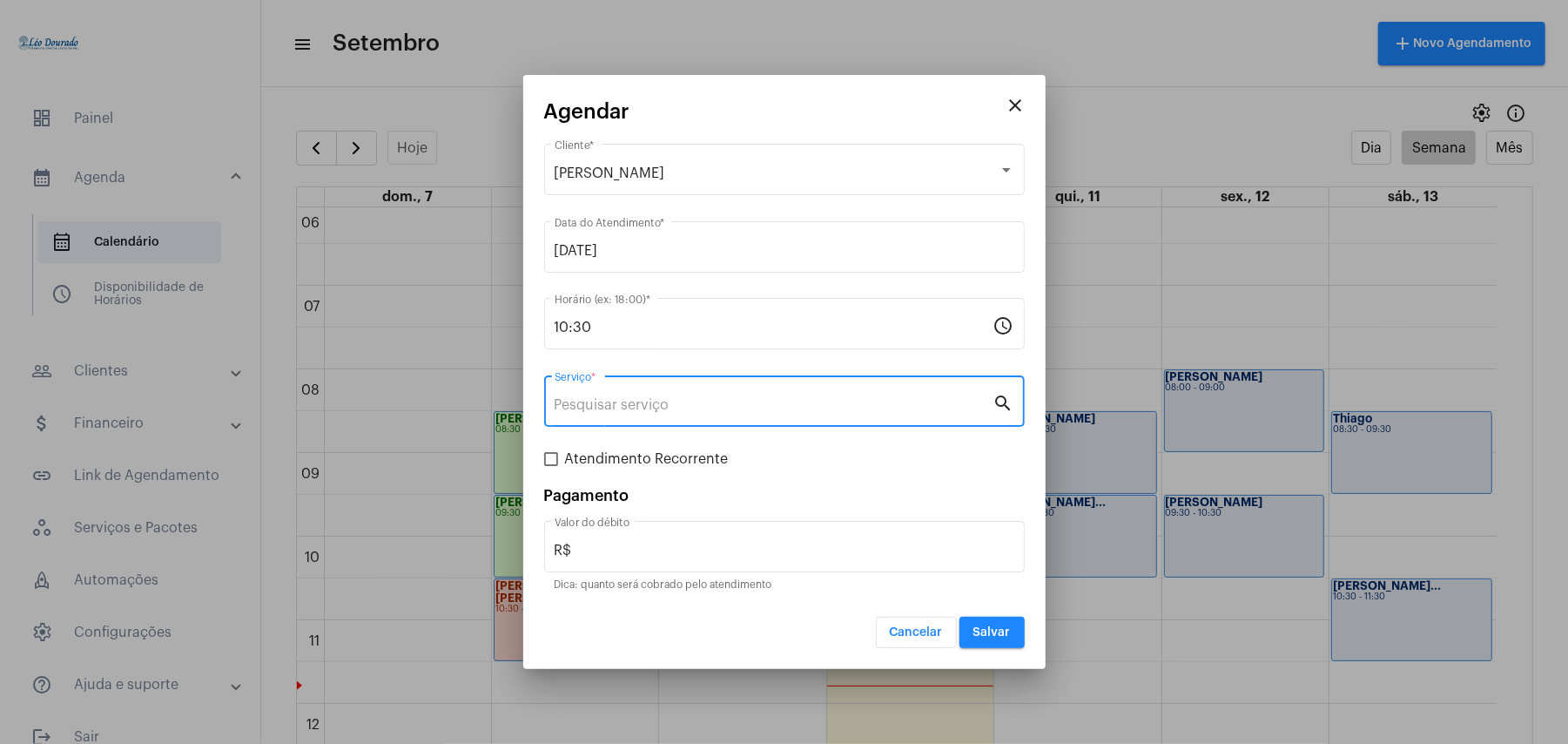
click at [652, 401] on input "Serviço *" at bounding box center [773, 405] width 439 height 15
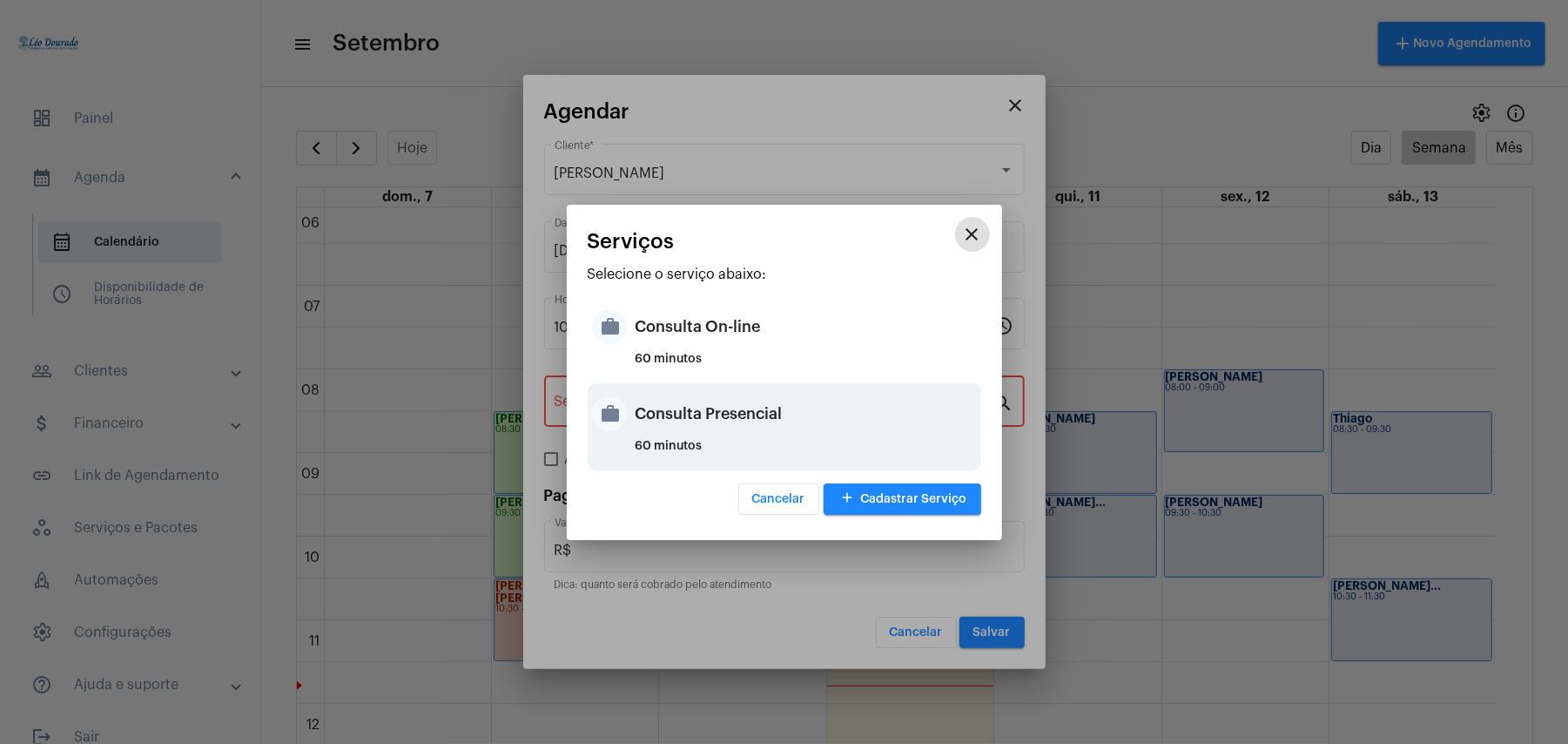
click at [726, 422] on div "Consulta Presencial" at bounding box center [806, 414] width 342 height 52
type input "Consulta Presencial"
type input "R$ 150"
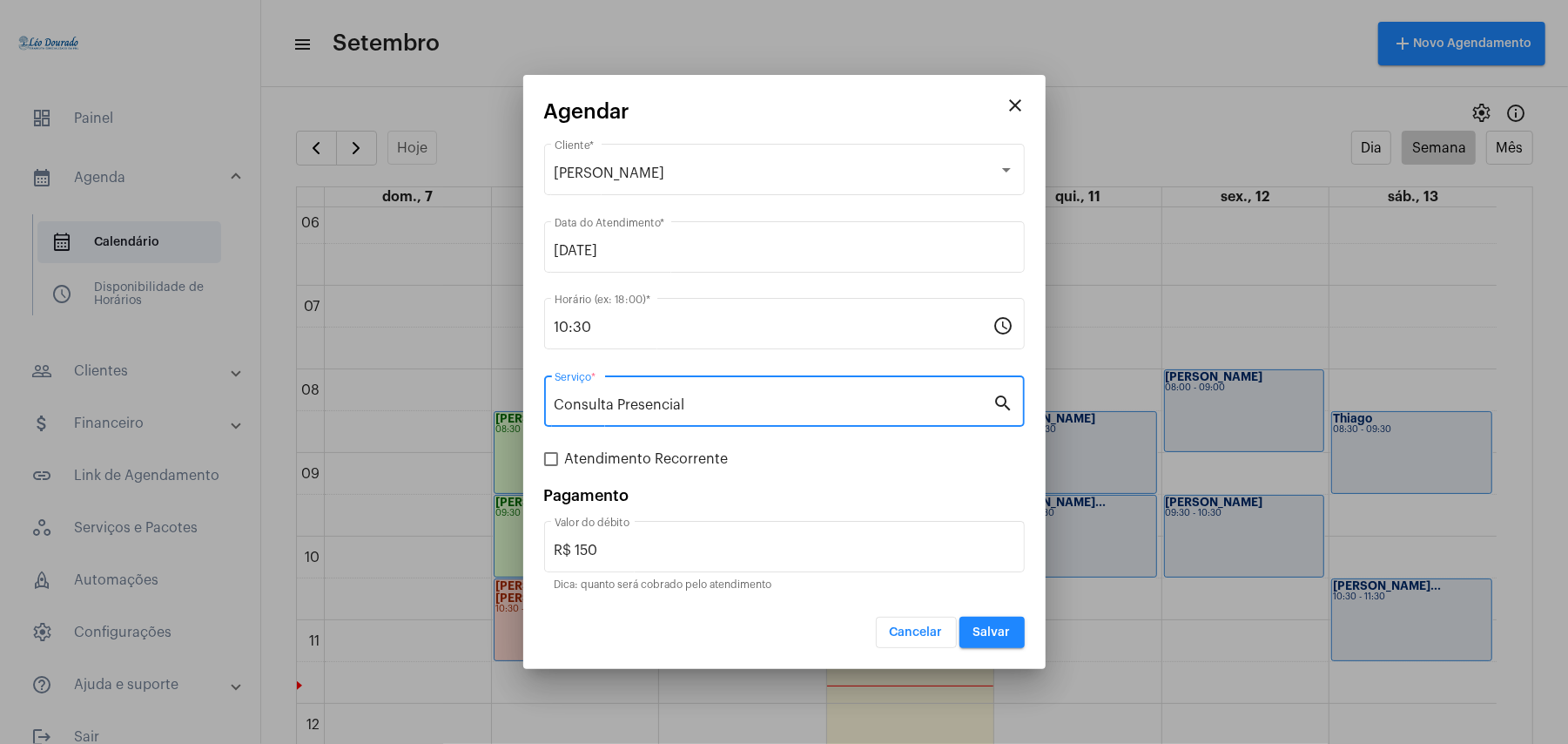
click at [999, 624] on button "Salvar" at bounding box center [992, 632] width 65 height 32
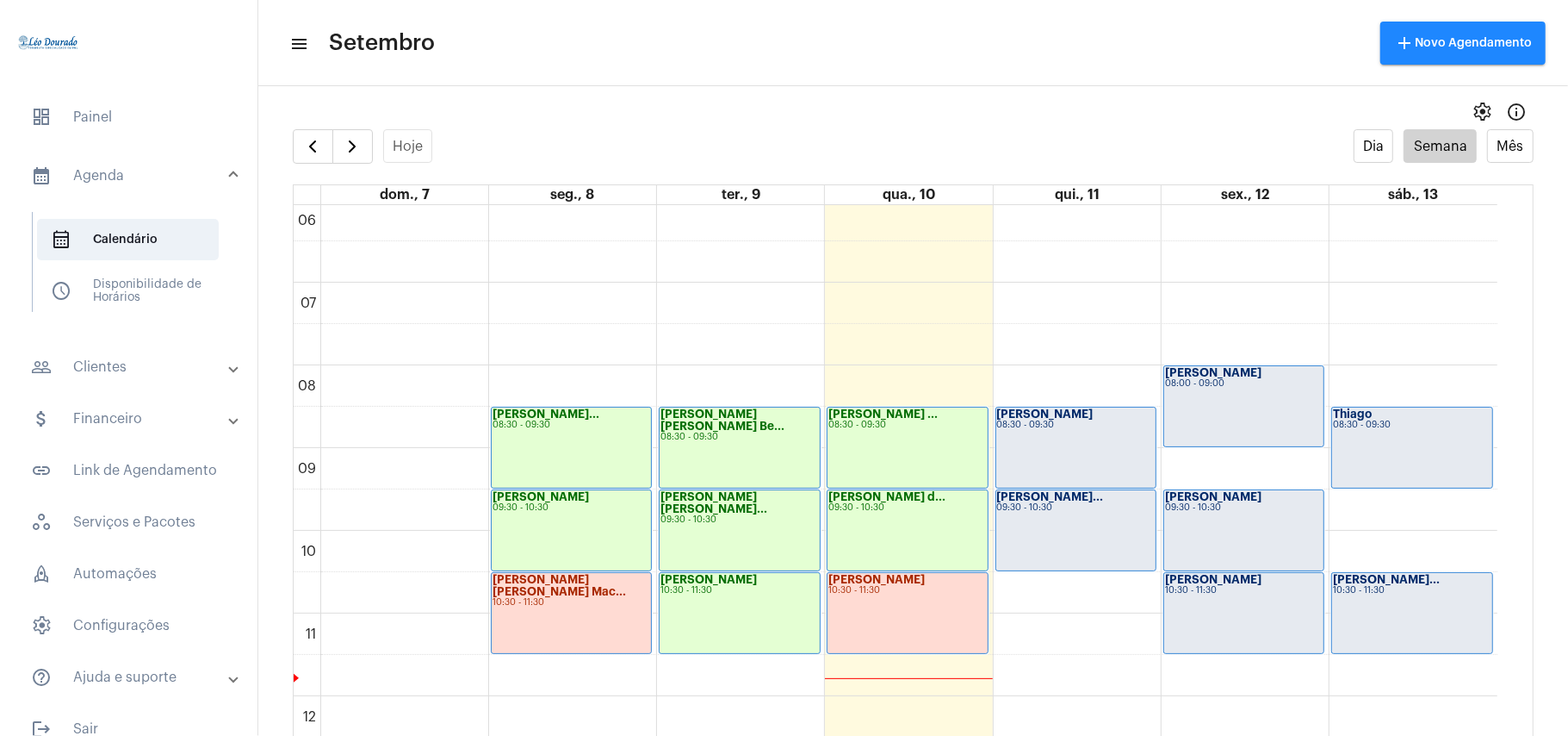
click at [844, 85] on mat-sidenav-content "menu Setembro add Novo Agendamento settings info_outlined Hoje Dia Semana Mês d…" at bounding box center [913, 368] width 1310 height 736
